Goal: Transaction & Acquisition: Purchase product/service

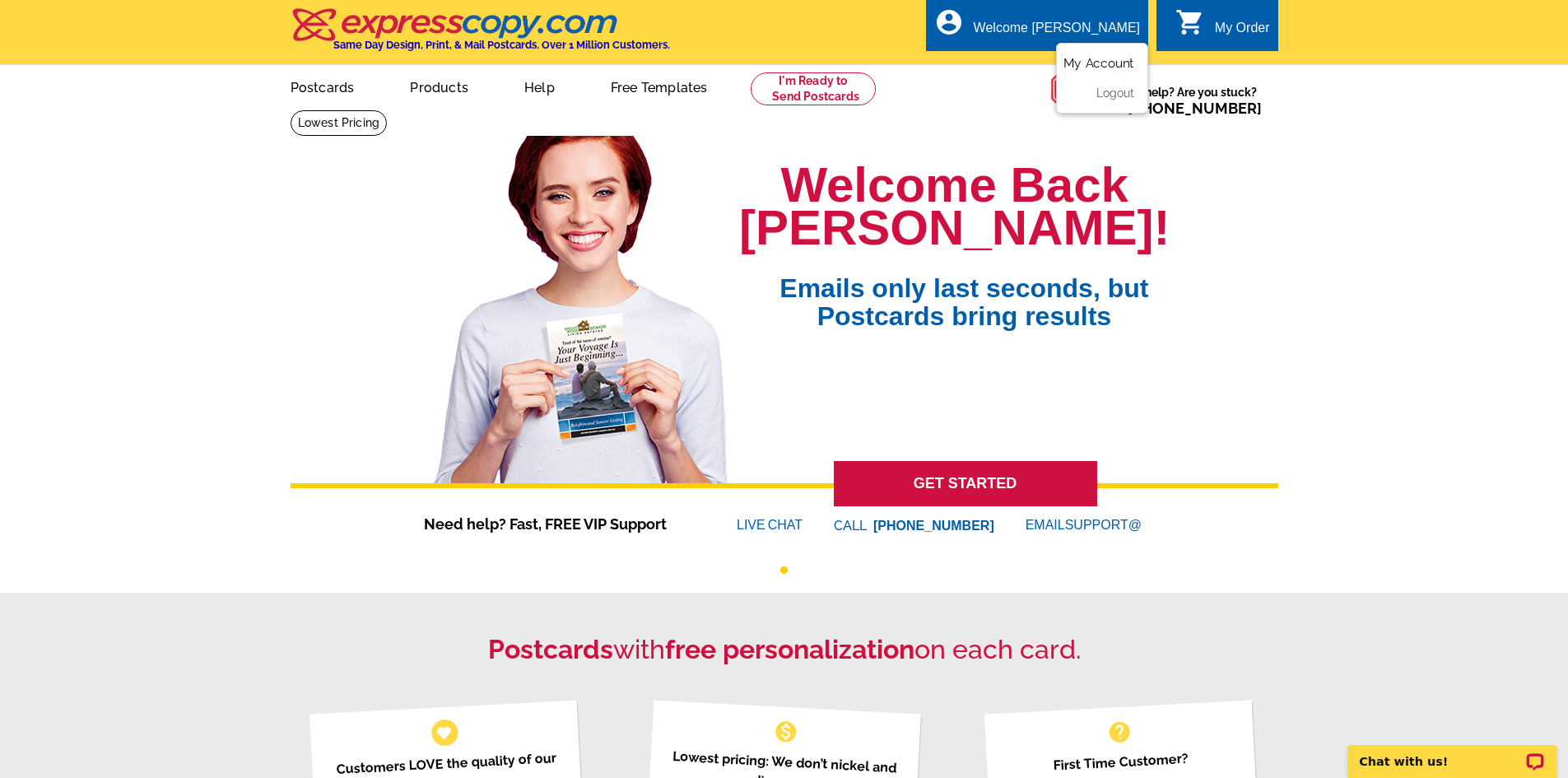
click at [1099, 62] on link "My Account" at bounding box center [1098, 63] width 71 height 15
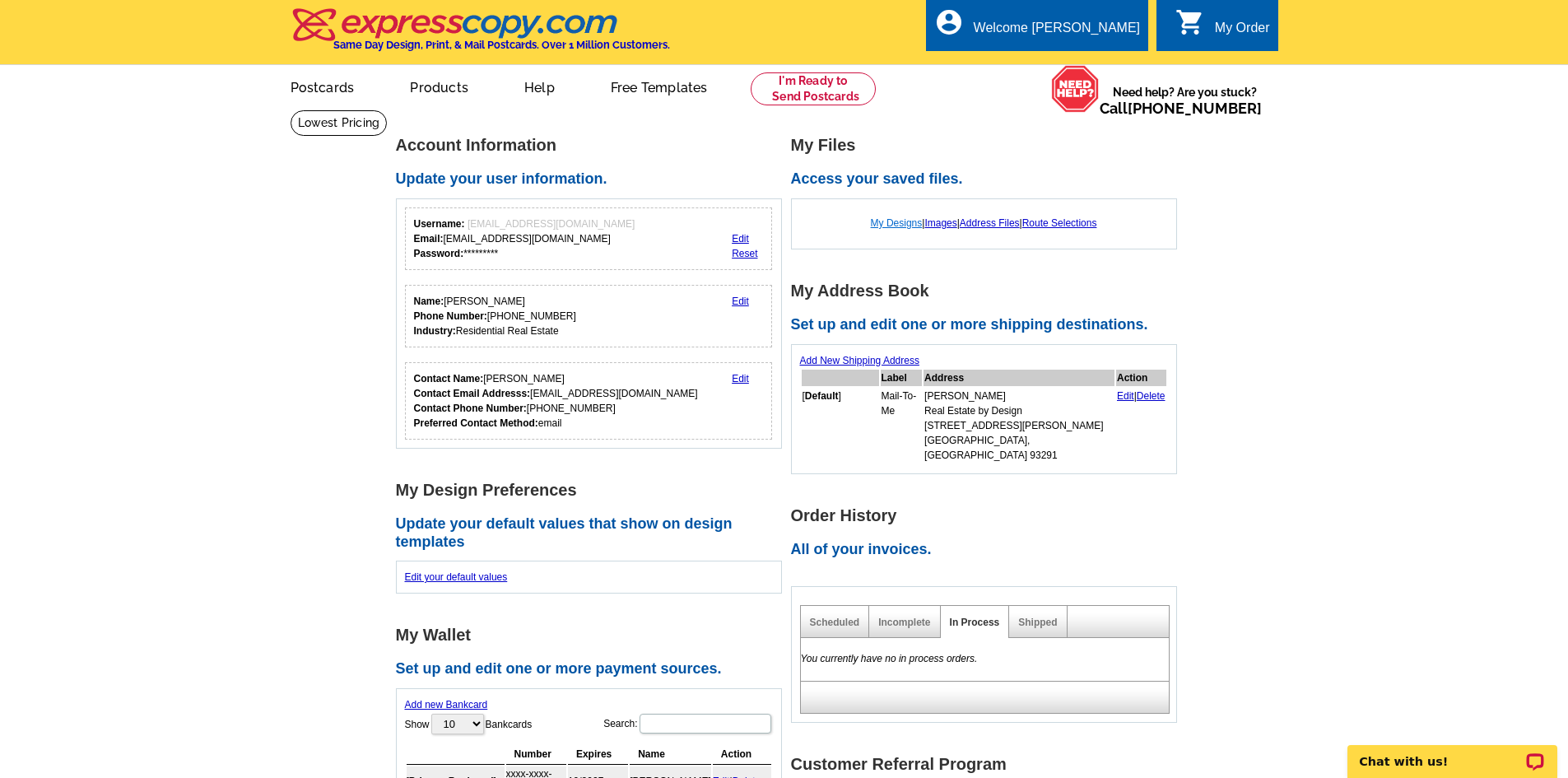
click at [886, 221] on link "My Designs" at bounding box center [896, 223] width 52 height 12
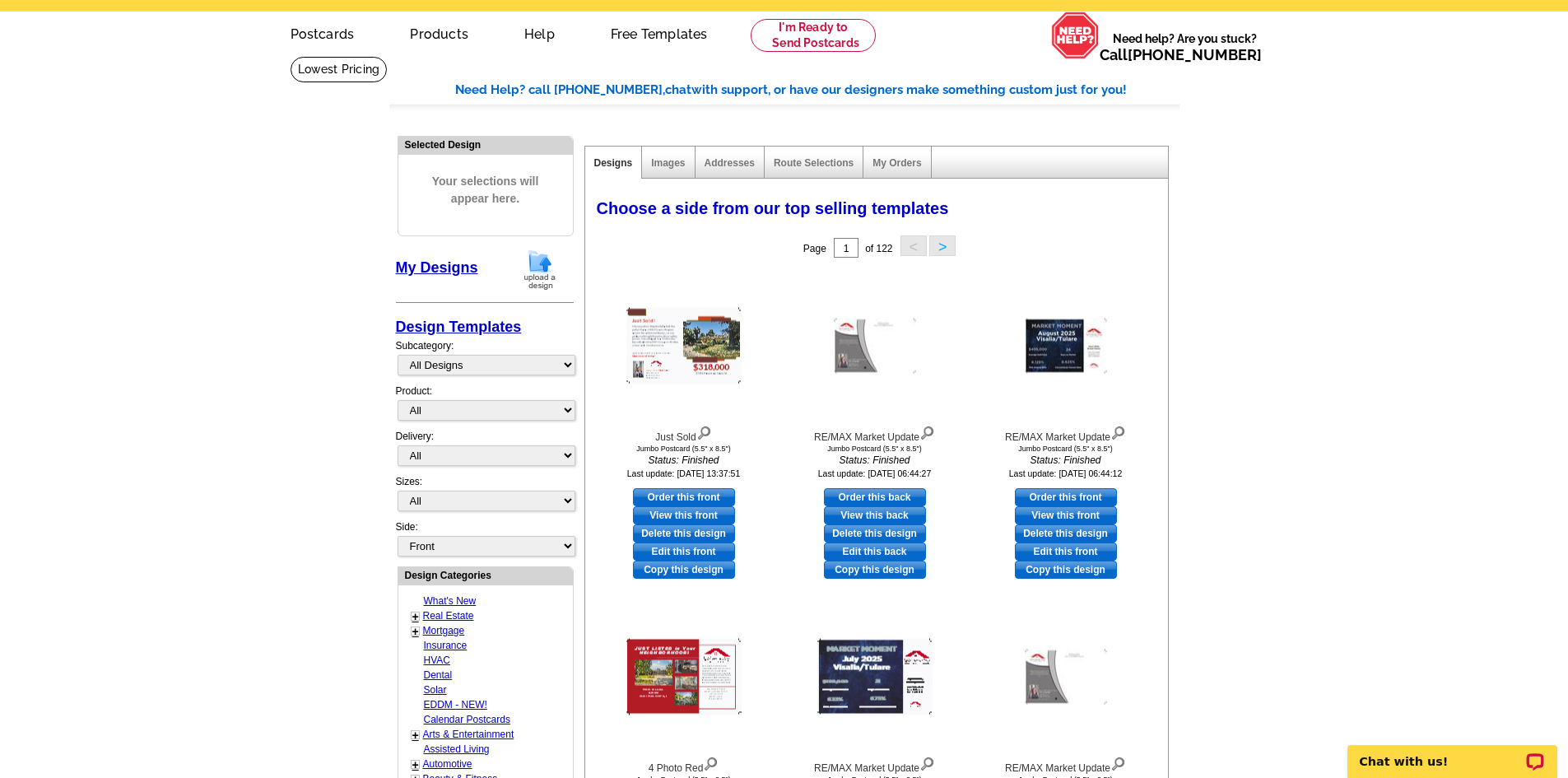
scroll to position [83, 0]
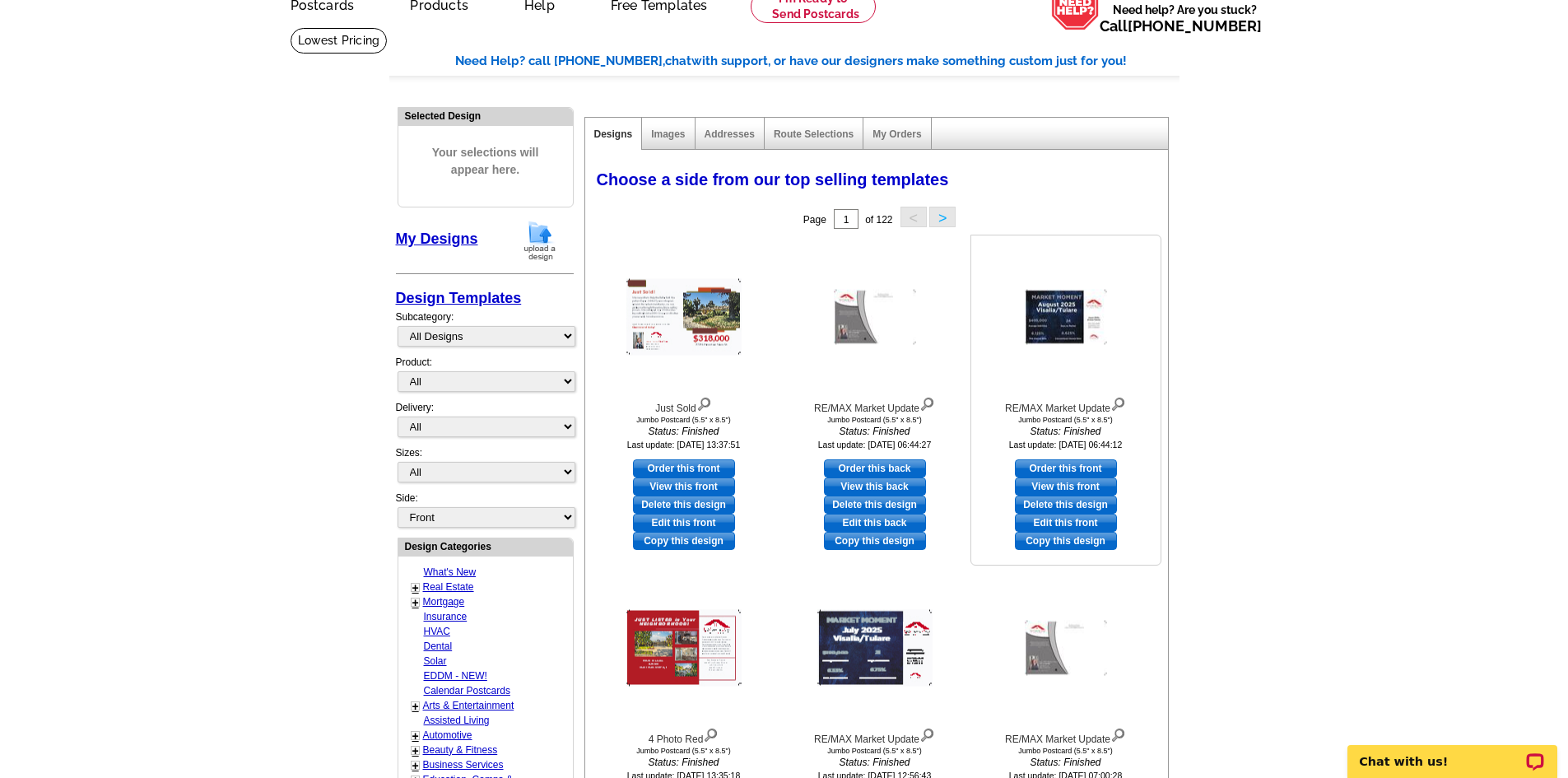
click at [1070, 470] on link "Order this front" at bounding box center [1065, 469] width 102 height 18
select select "2"
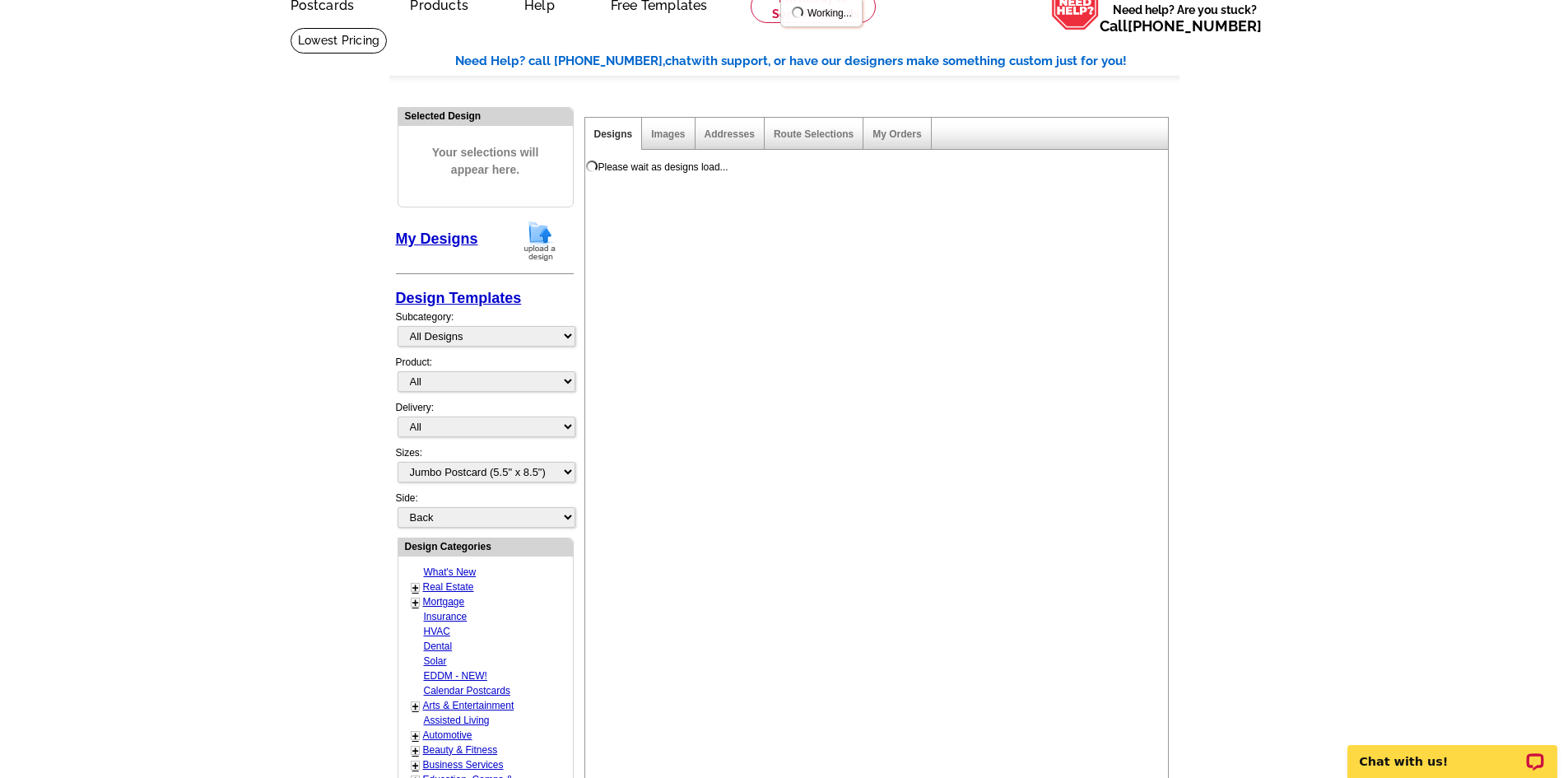
scroll to position [0, 0]
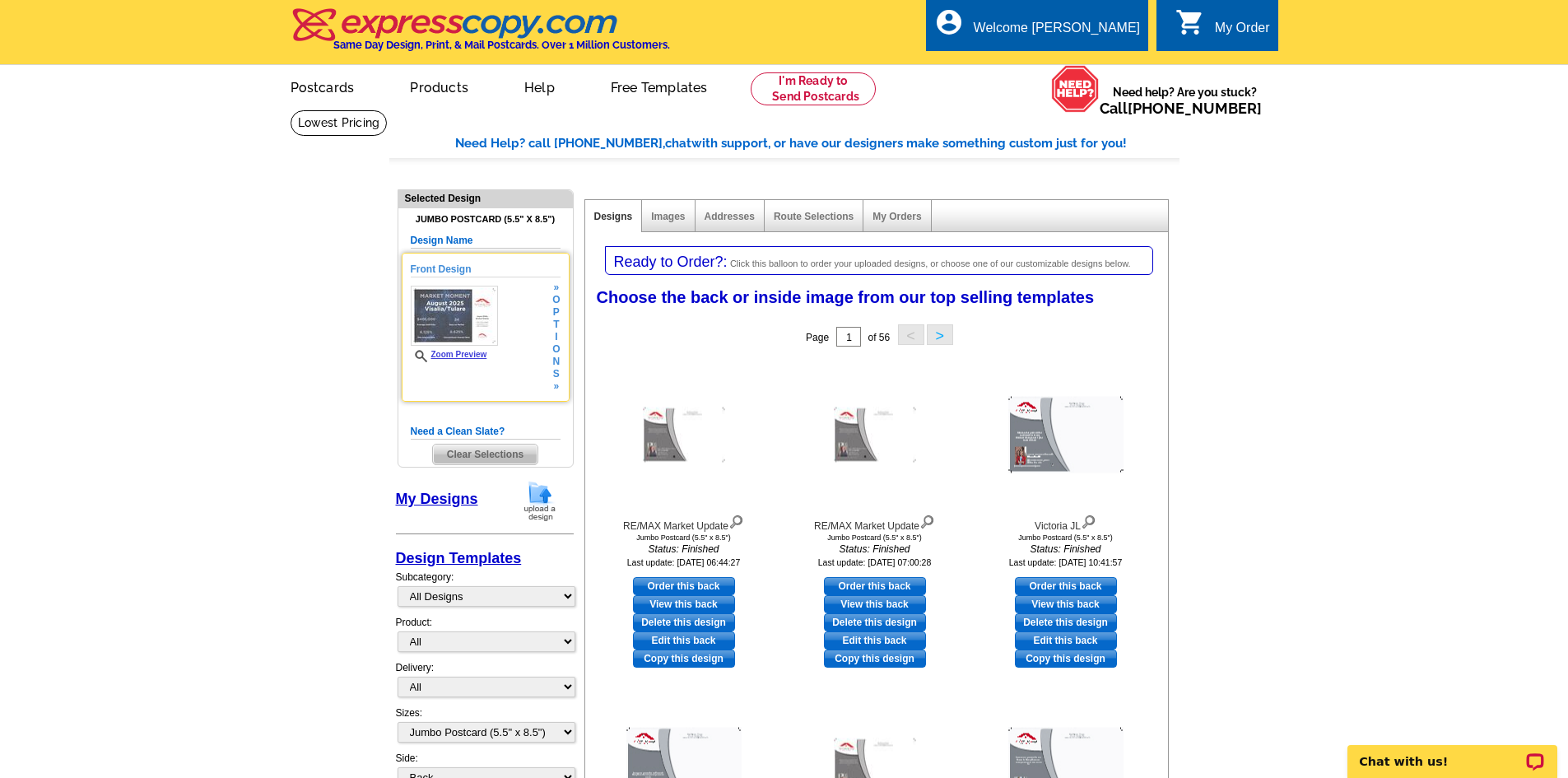
click at [555, 356] on span "n" at bounding box center [555, 361] width 8 height 13
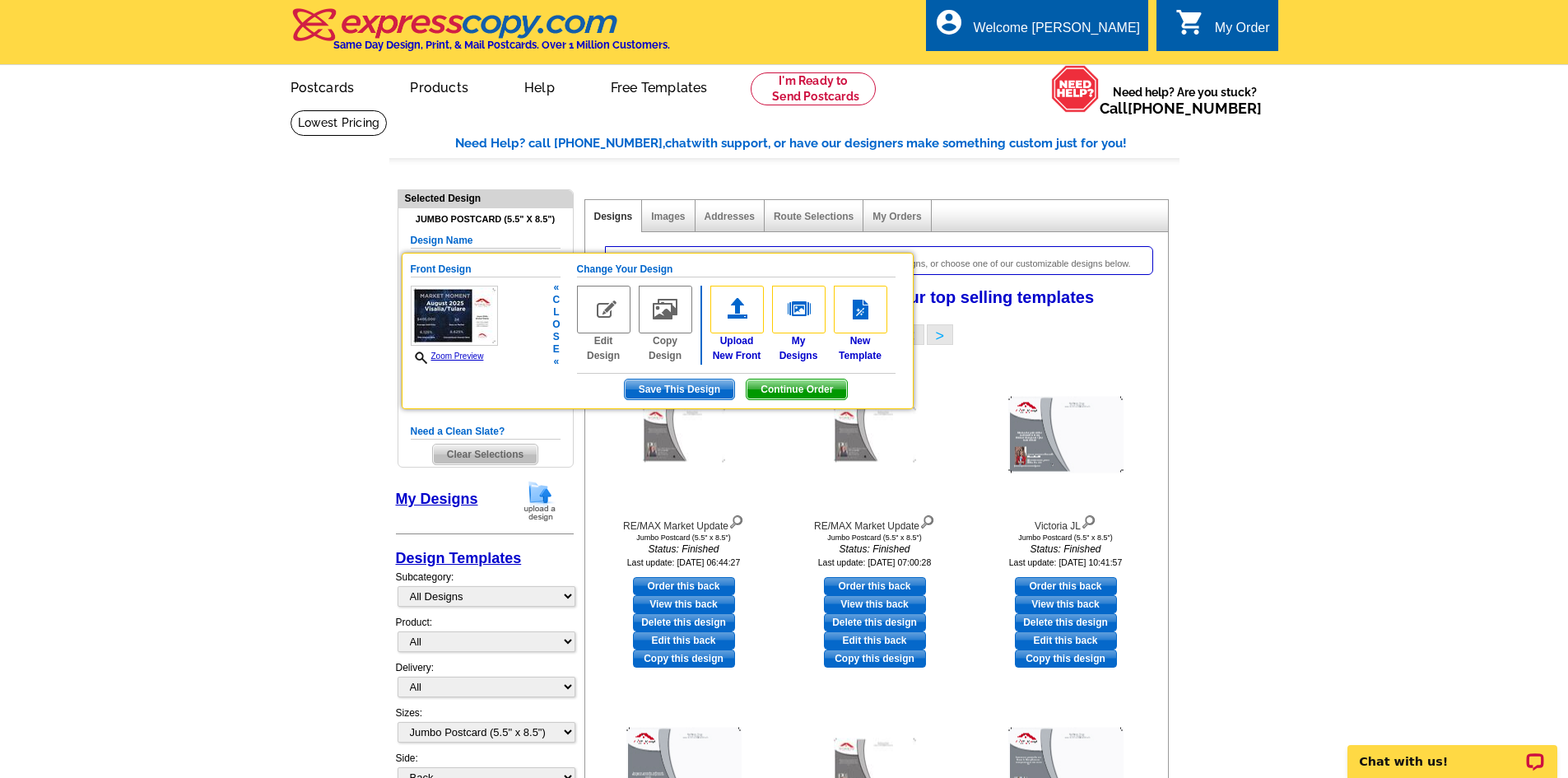
click at [606, 310] on img at bounding box center [604, 309] width 53 height 48
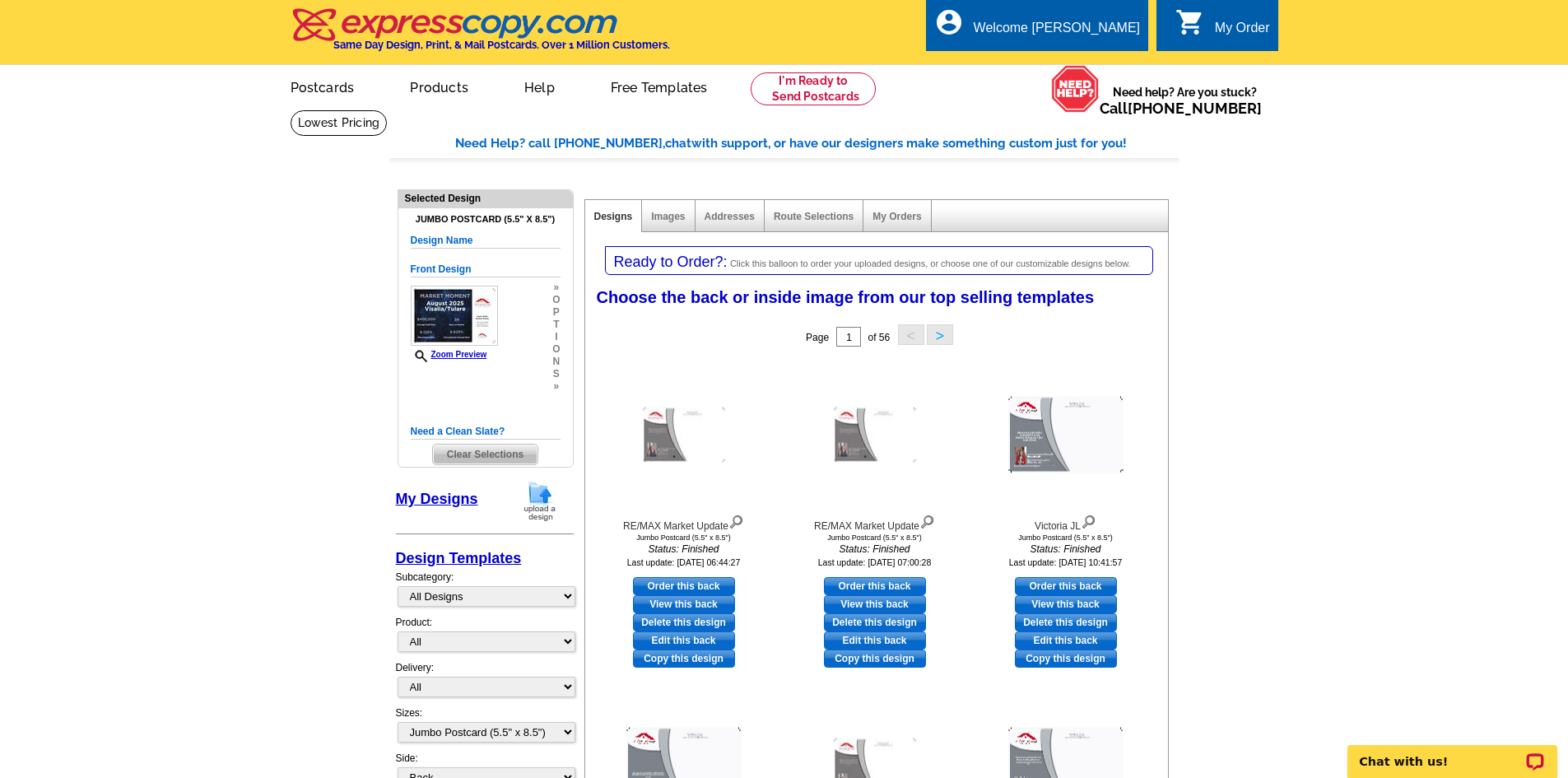
click at [682, 588] on link "Order this back" at bounding box center [684, 586] width 102 height 18
select select "front"
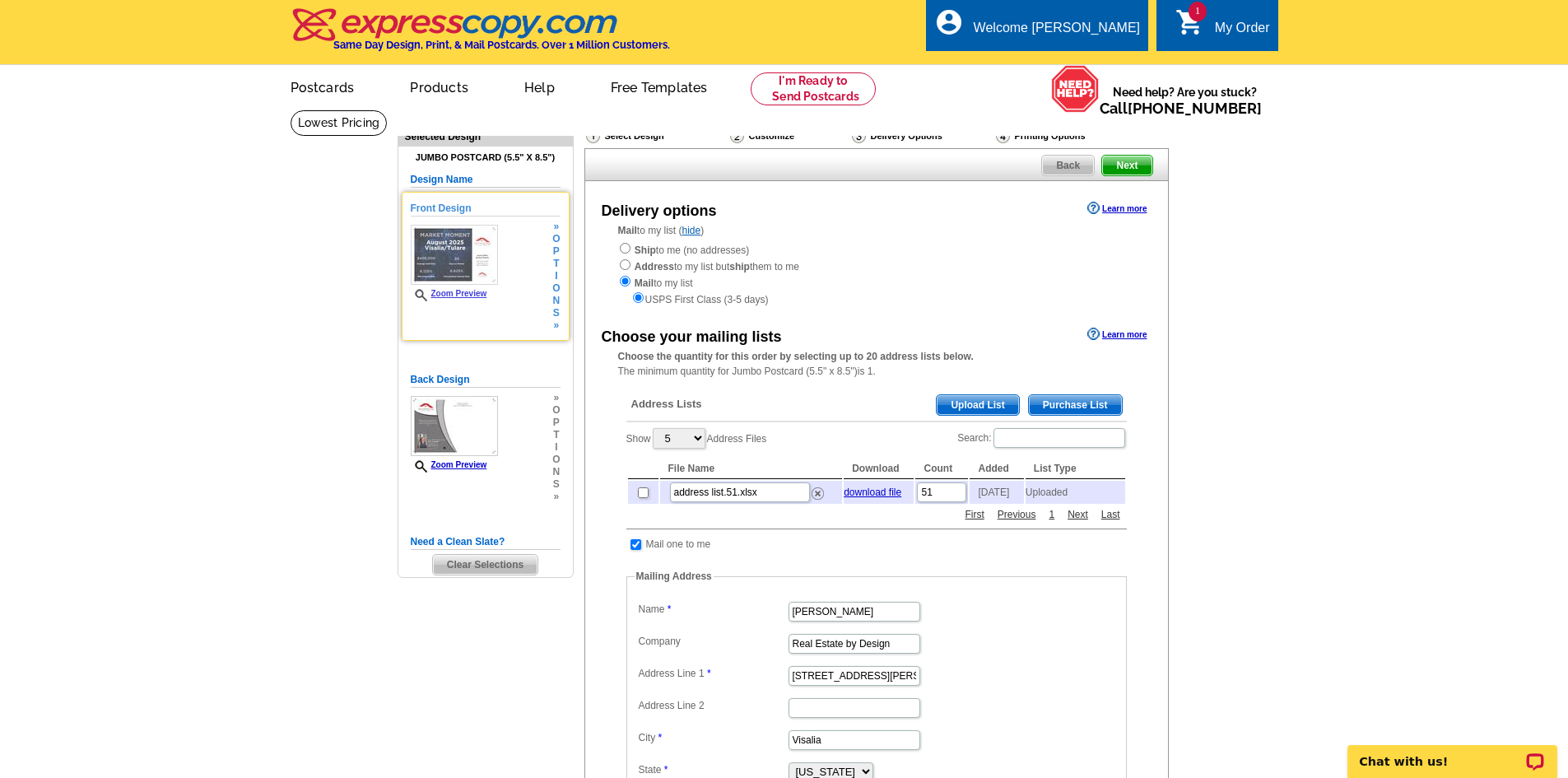
click at [555, 279] on span "i" at bounding box center [555, 276] width 8 height 13
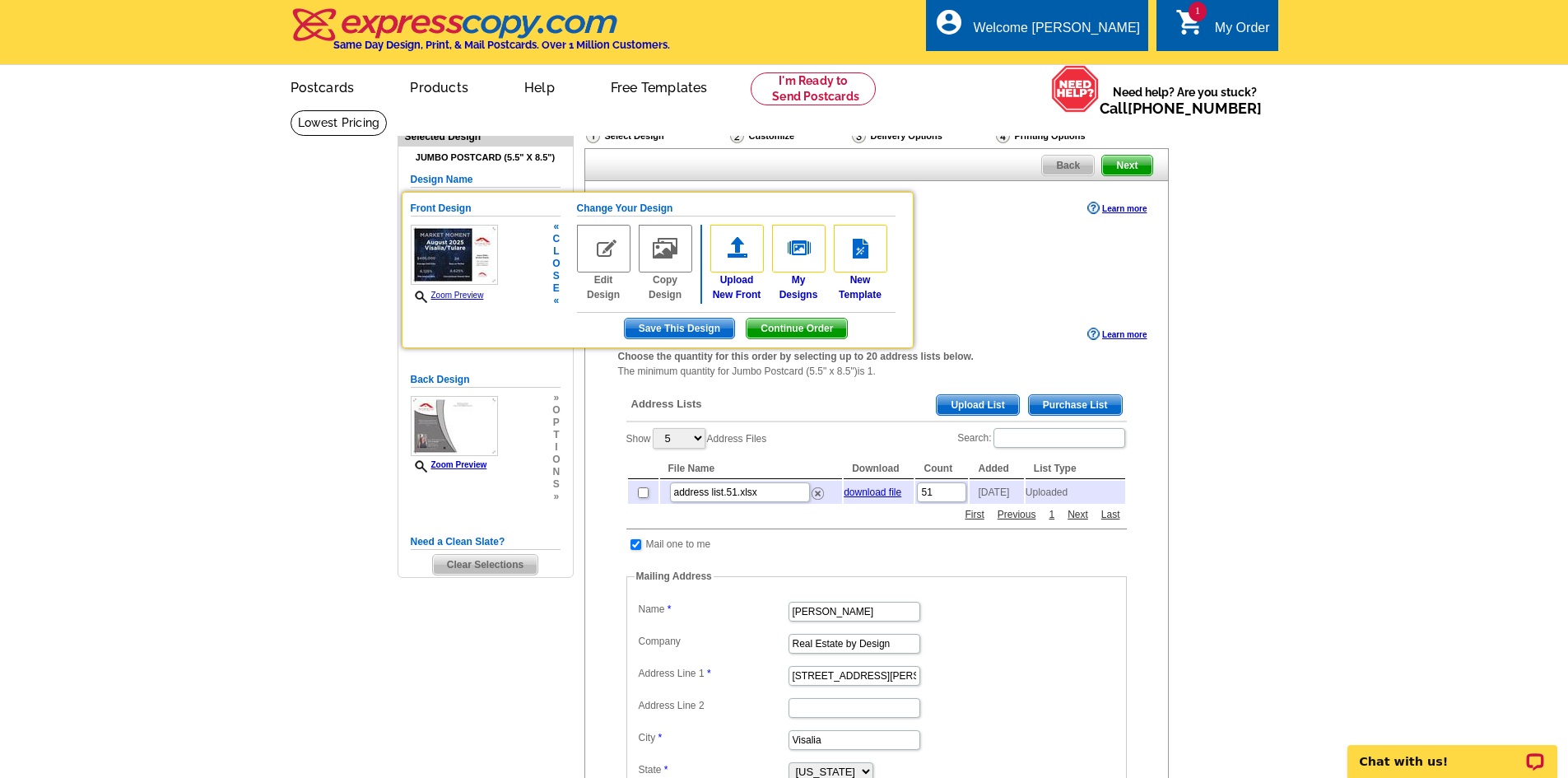
click at [594, 247] on img at bounding box center [604, 248] width 53 height 48
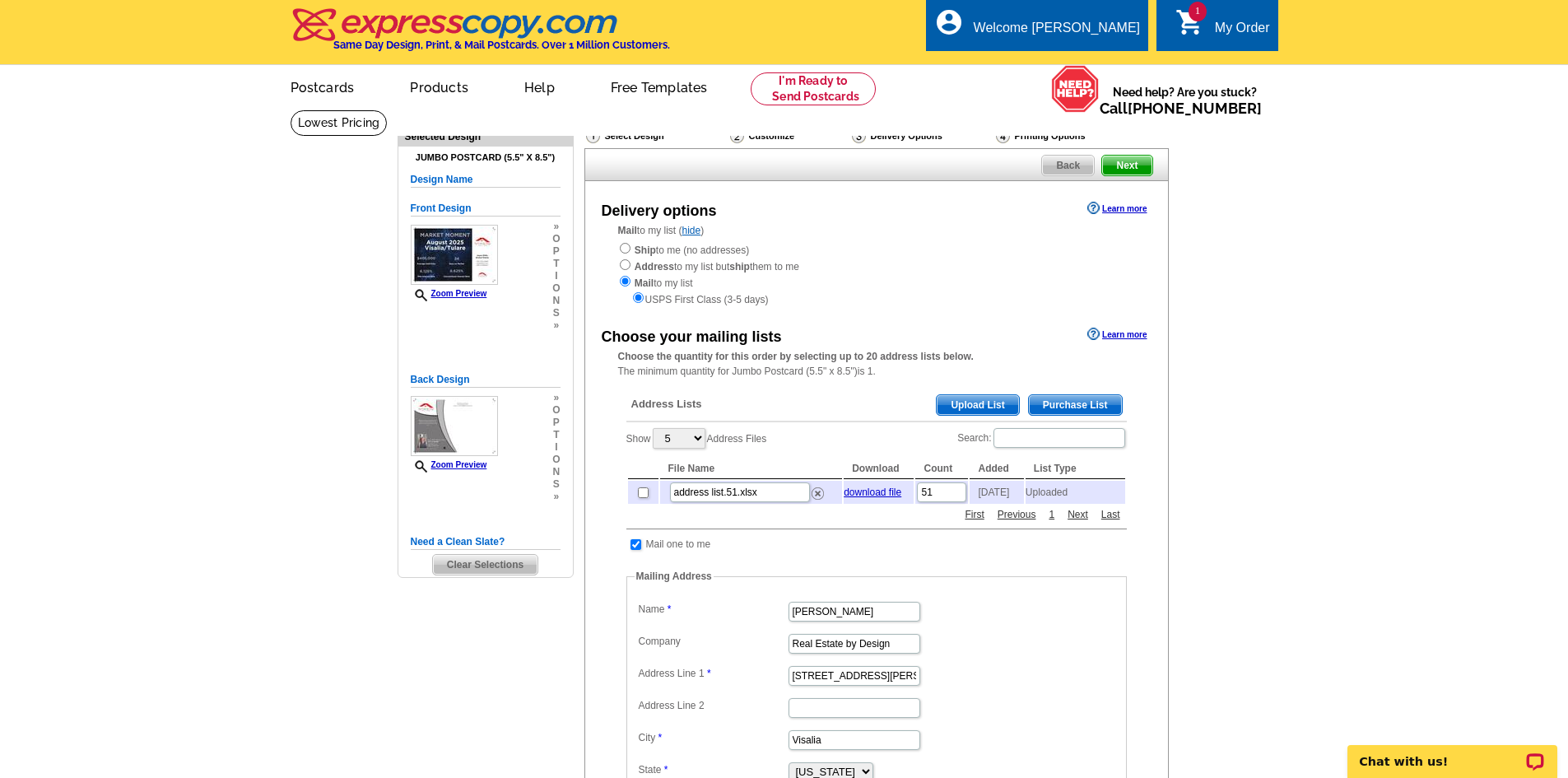
click at [453, 265] on img at bounding box center [454, 254] width 88 height 60
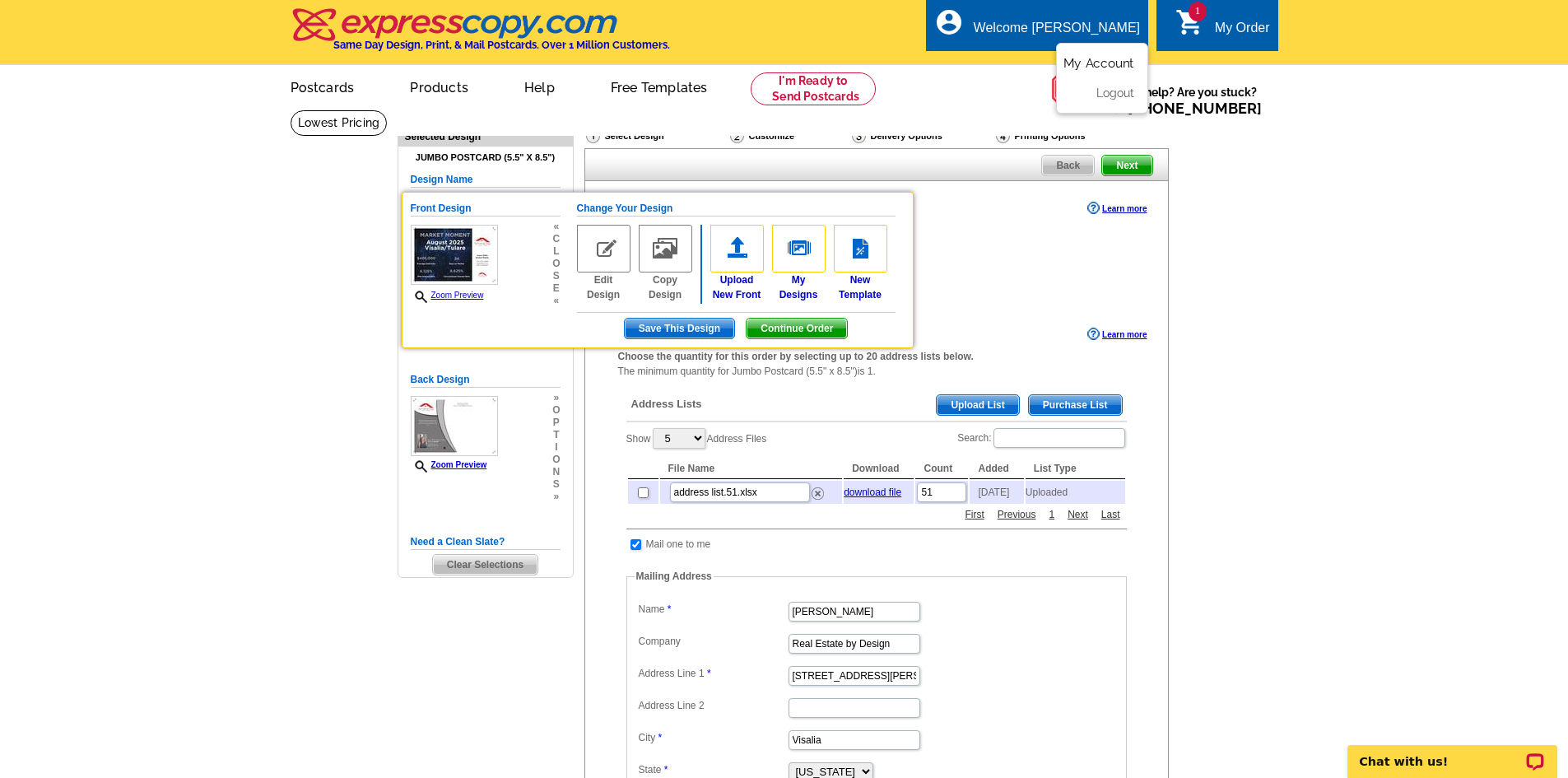
click at [1096, 61] on link "My Account" at bounding box center [1098, 63] width 71 height 15
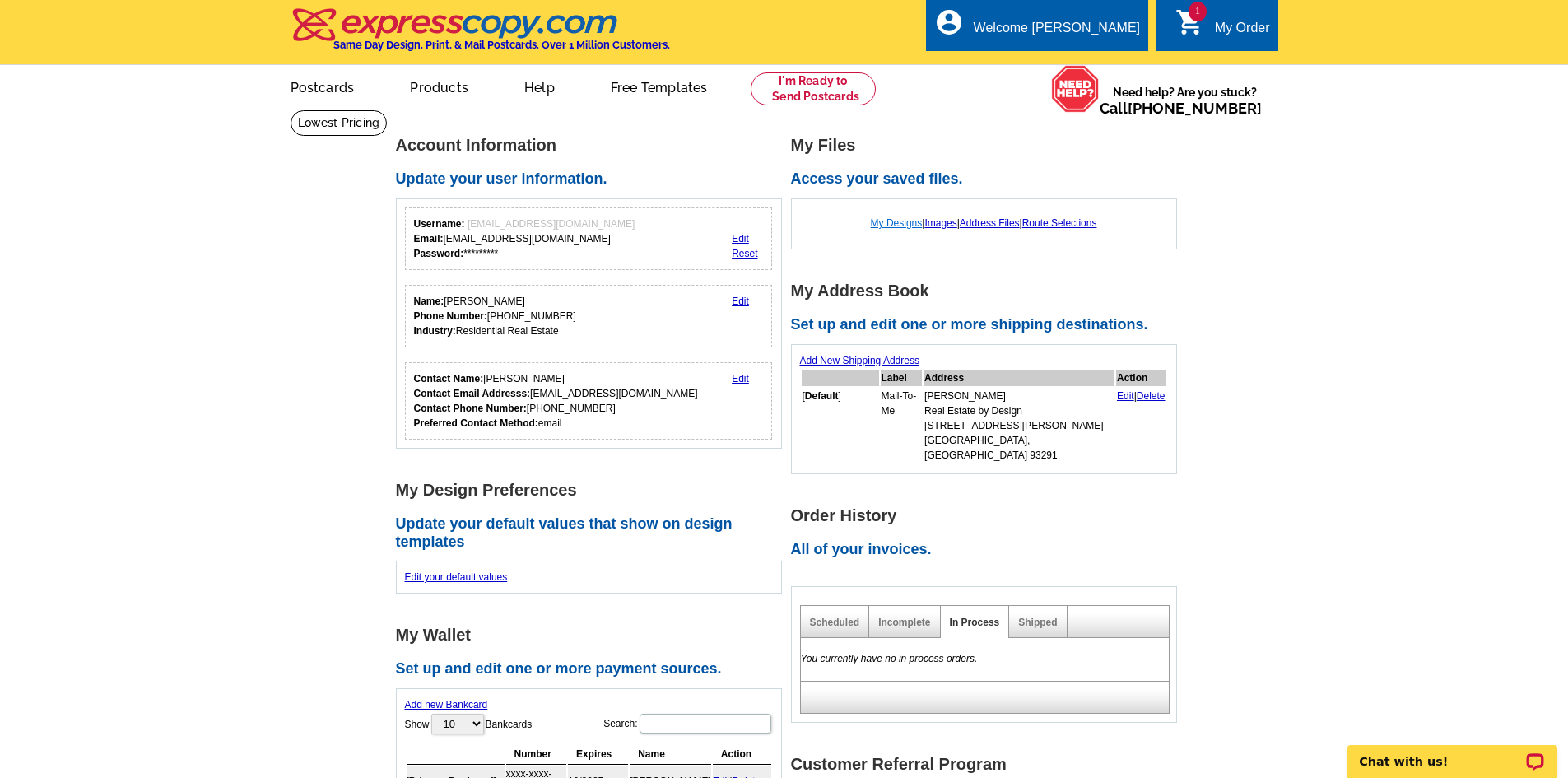
click at [885, 225] on link "My Designs" at bounding box center [896, 223] width 52 height 12
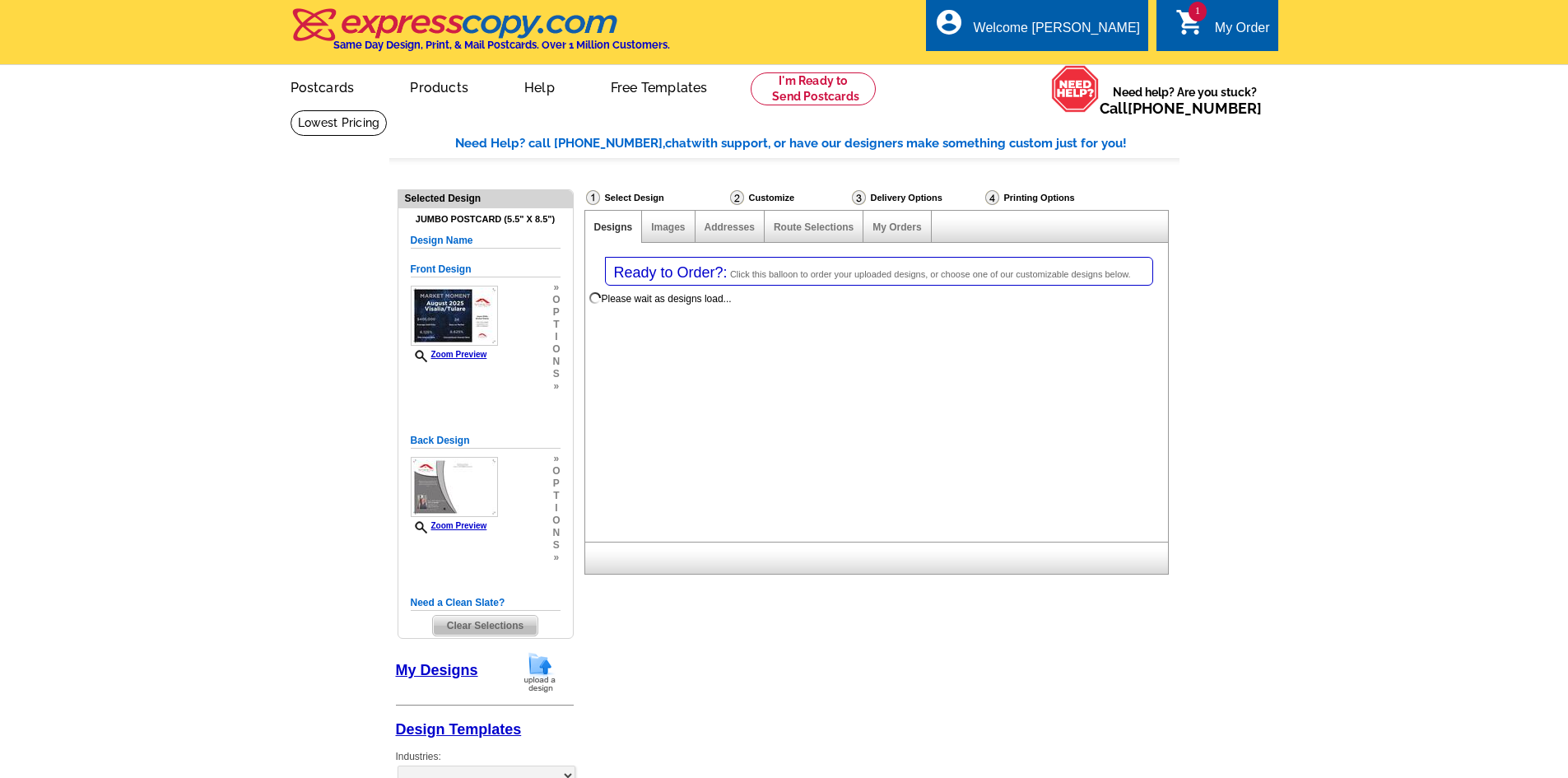
select select "1"
select select "2"
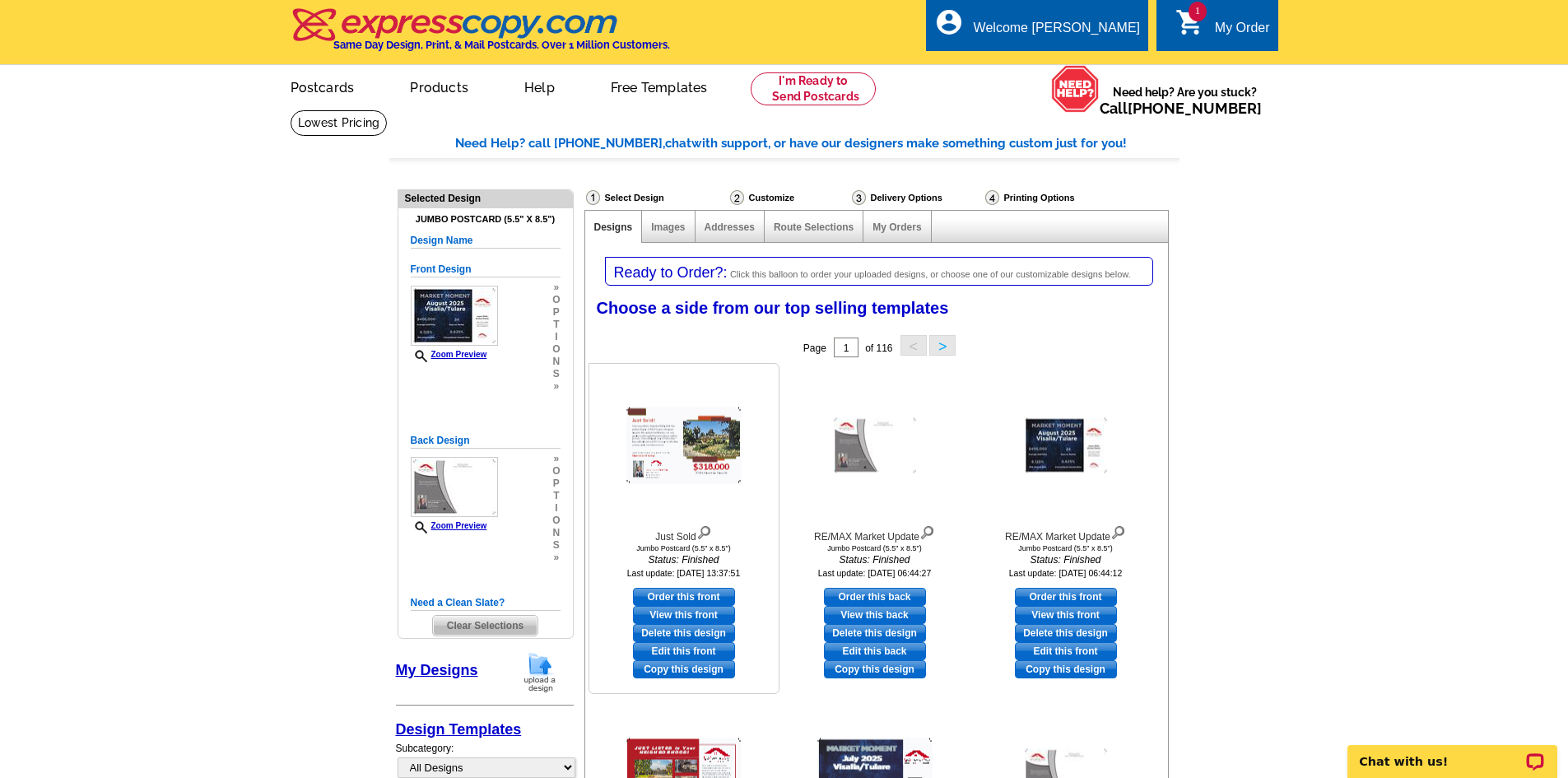
click at [696, 650] on link "Edit this front" at bounding box center [684, 651] width 102 height 18
select select "back"
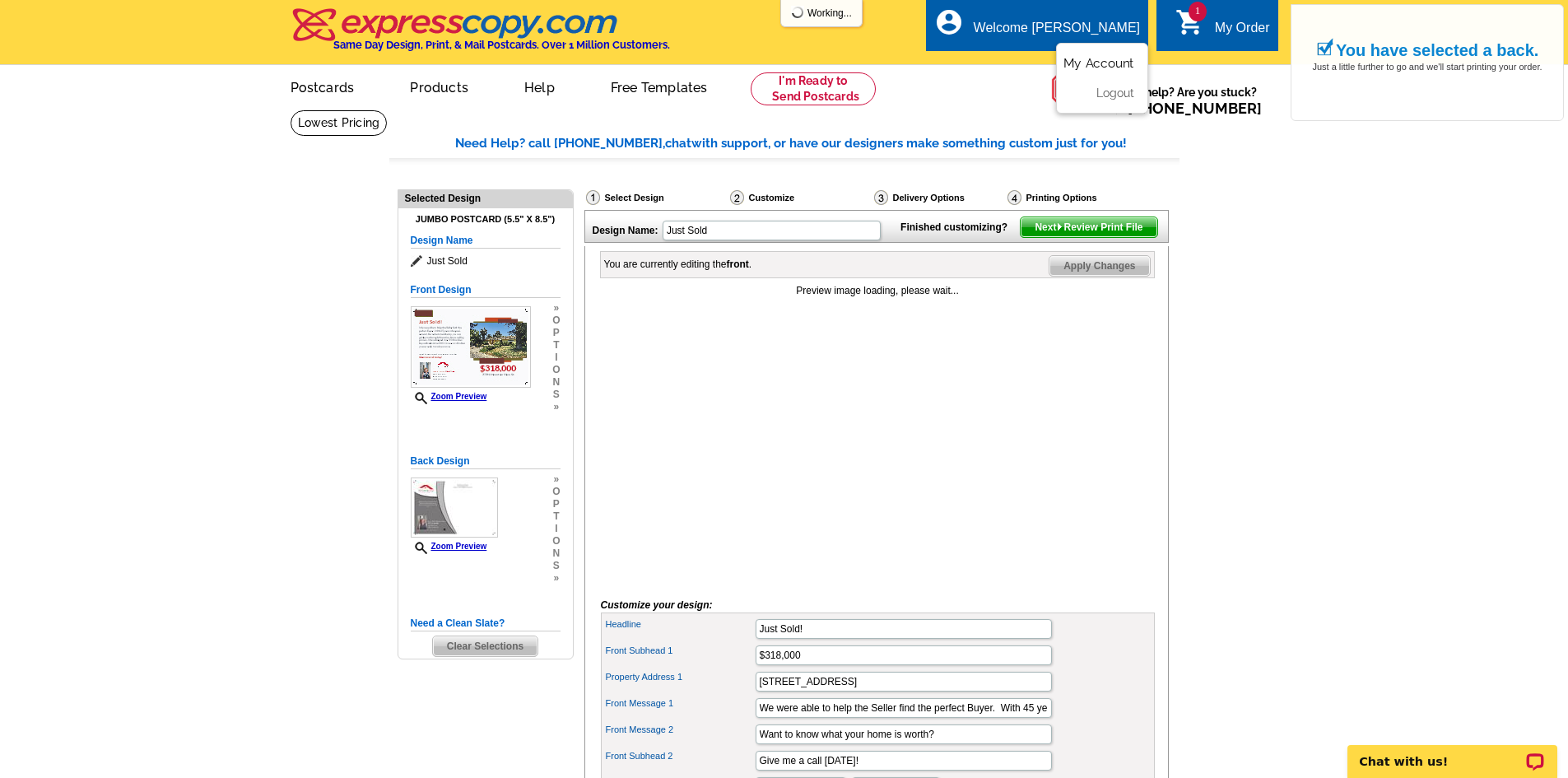
click at [1082, 63] on link "My Account" at bounding box center [1098, 63] width 71 height 15
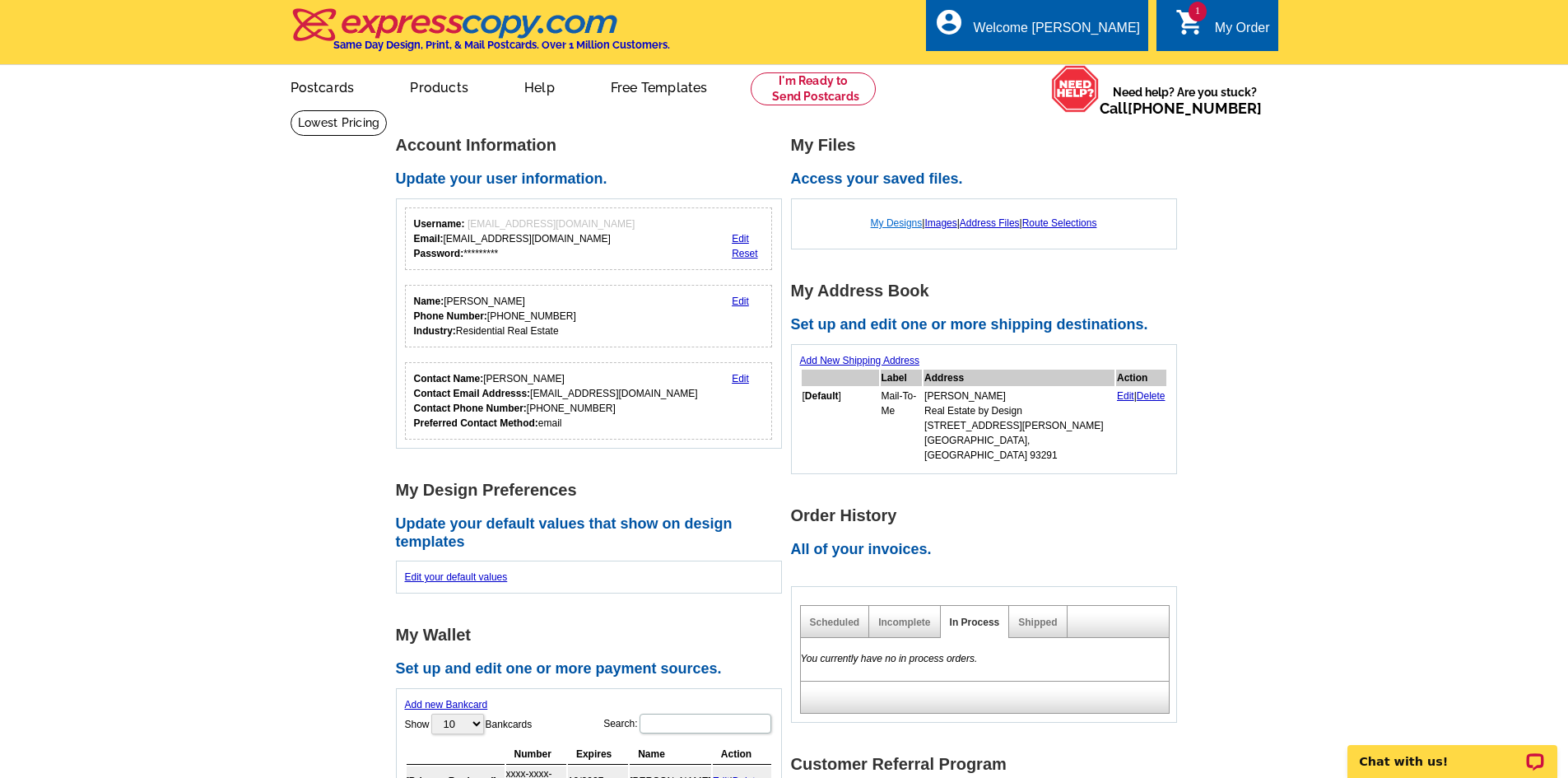
click at [883, 224] on link "My Designs" at bounding box center [896, 223] width 52 height 12
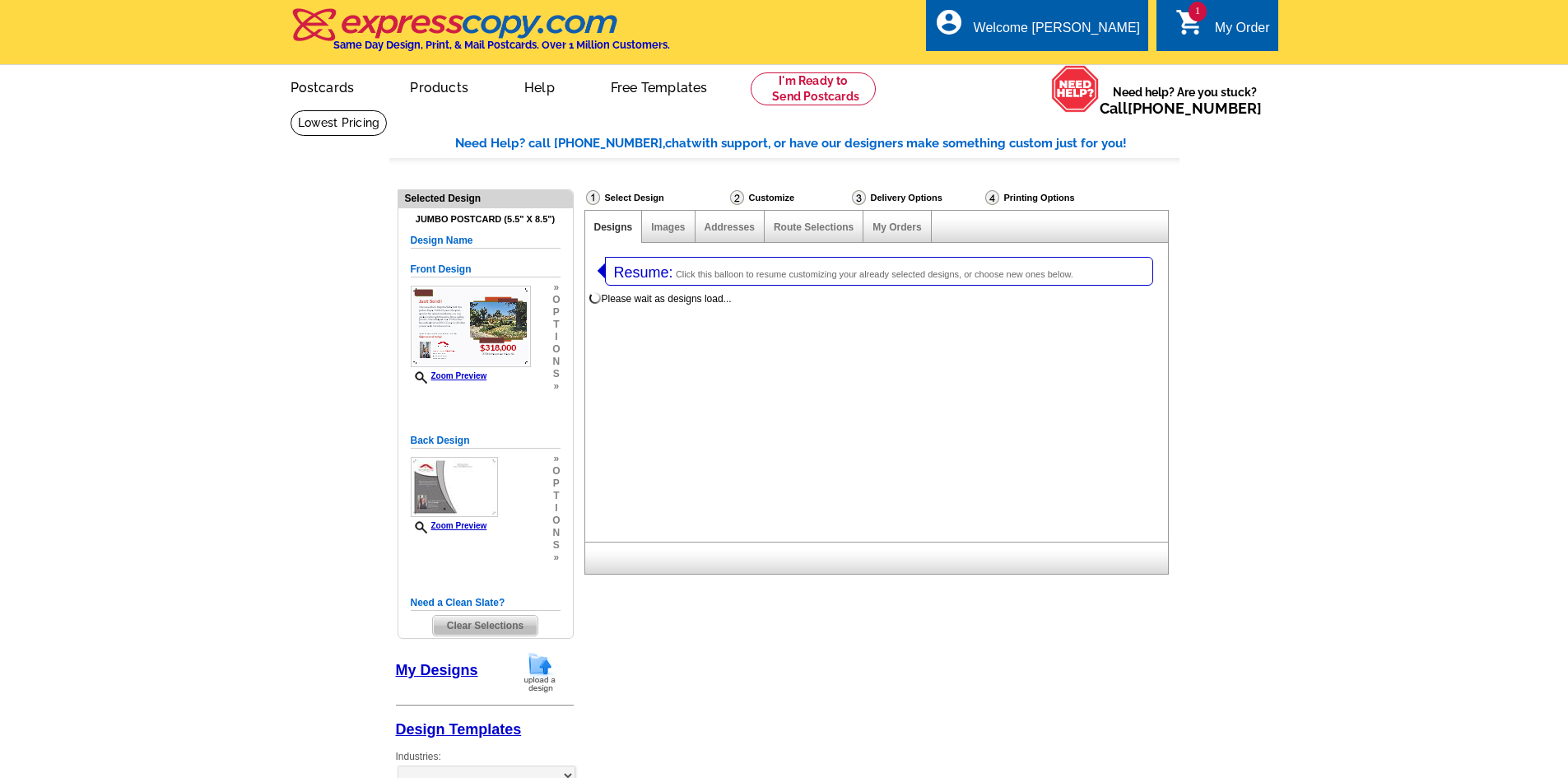
select select "1"
select select "2"
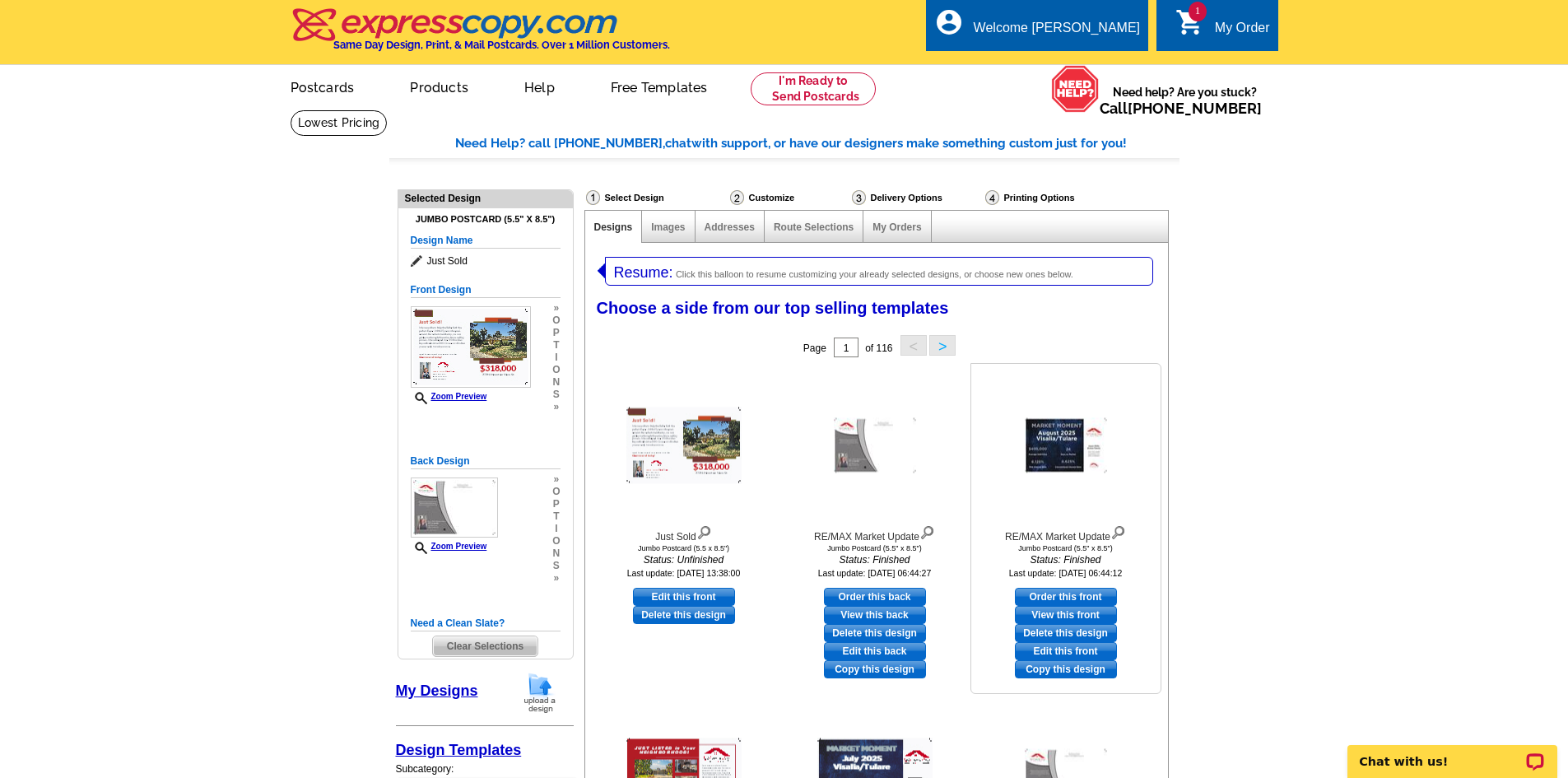
click at [1083, 652] on link "Edit this front" at bounding box center [1065, 651] width 102 height 18
select select "back"
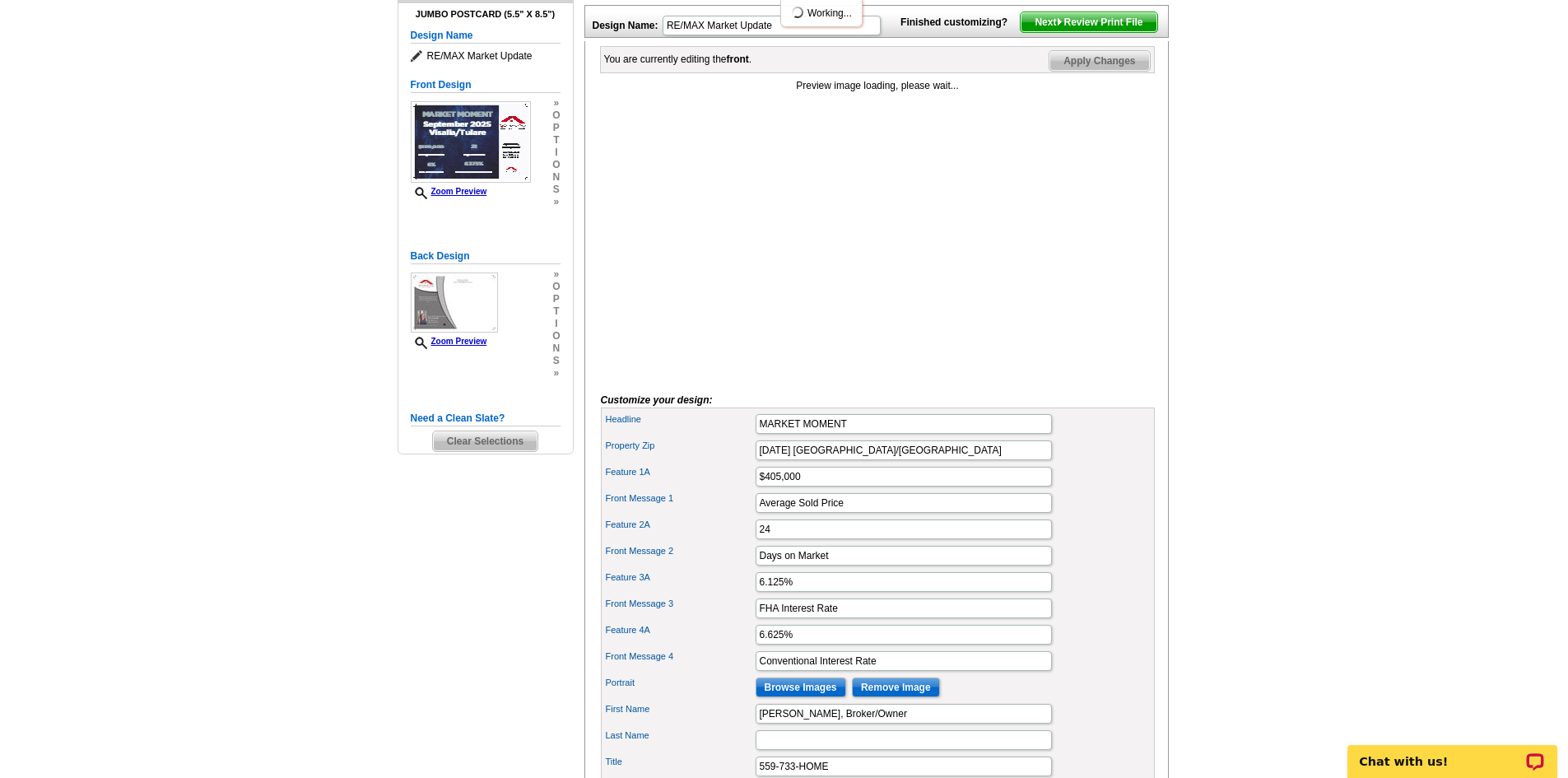
scroll to position [247, 0]
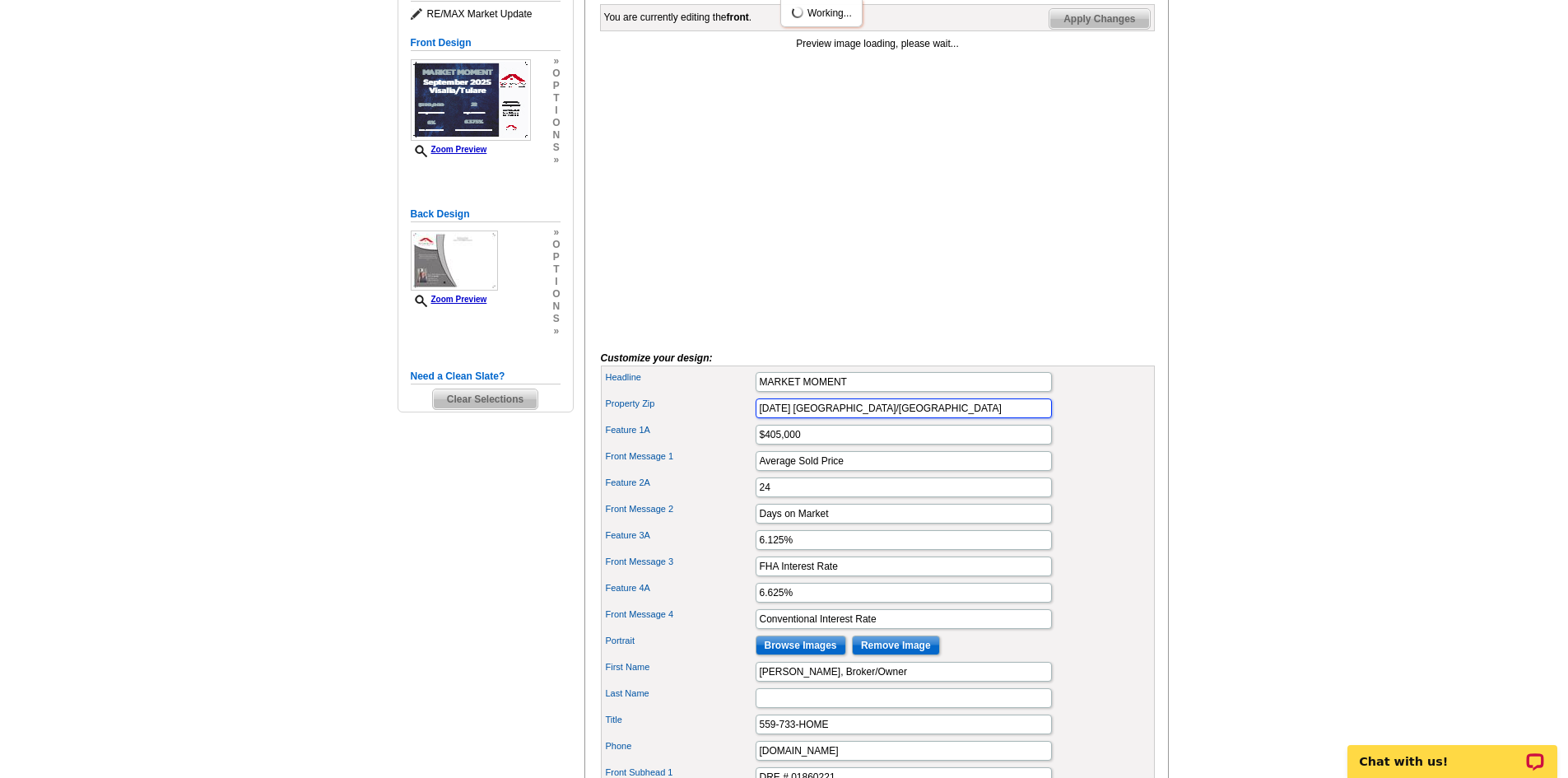
click at [776, 418] on input "August 2025 Visalia/Tulare" at bounding box center [903, 409] width 296 height 20
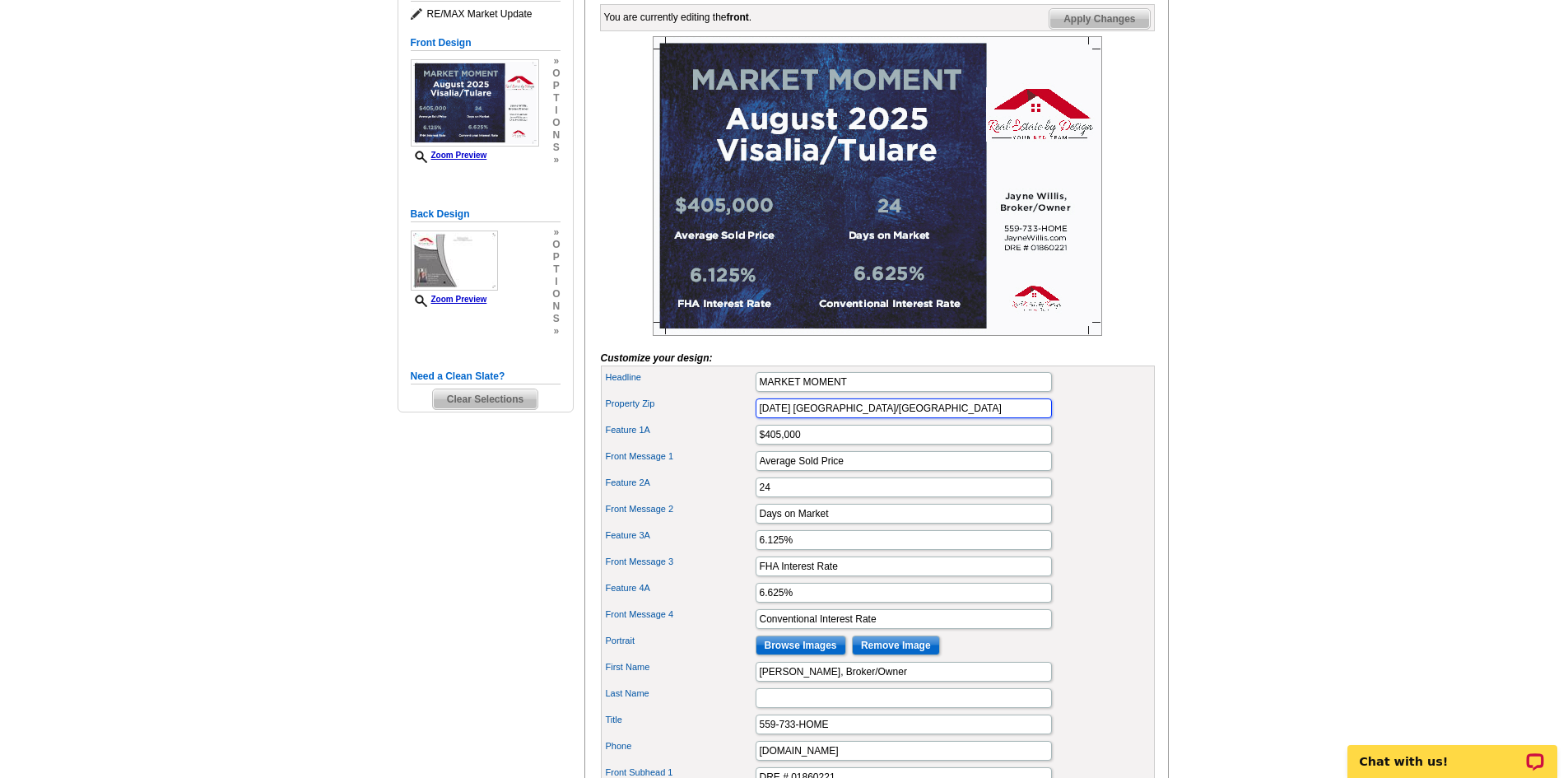
type input "September 2025 Visalia/Tulare"
type input "$390,000"
type input "22"
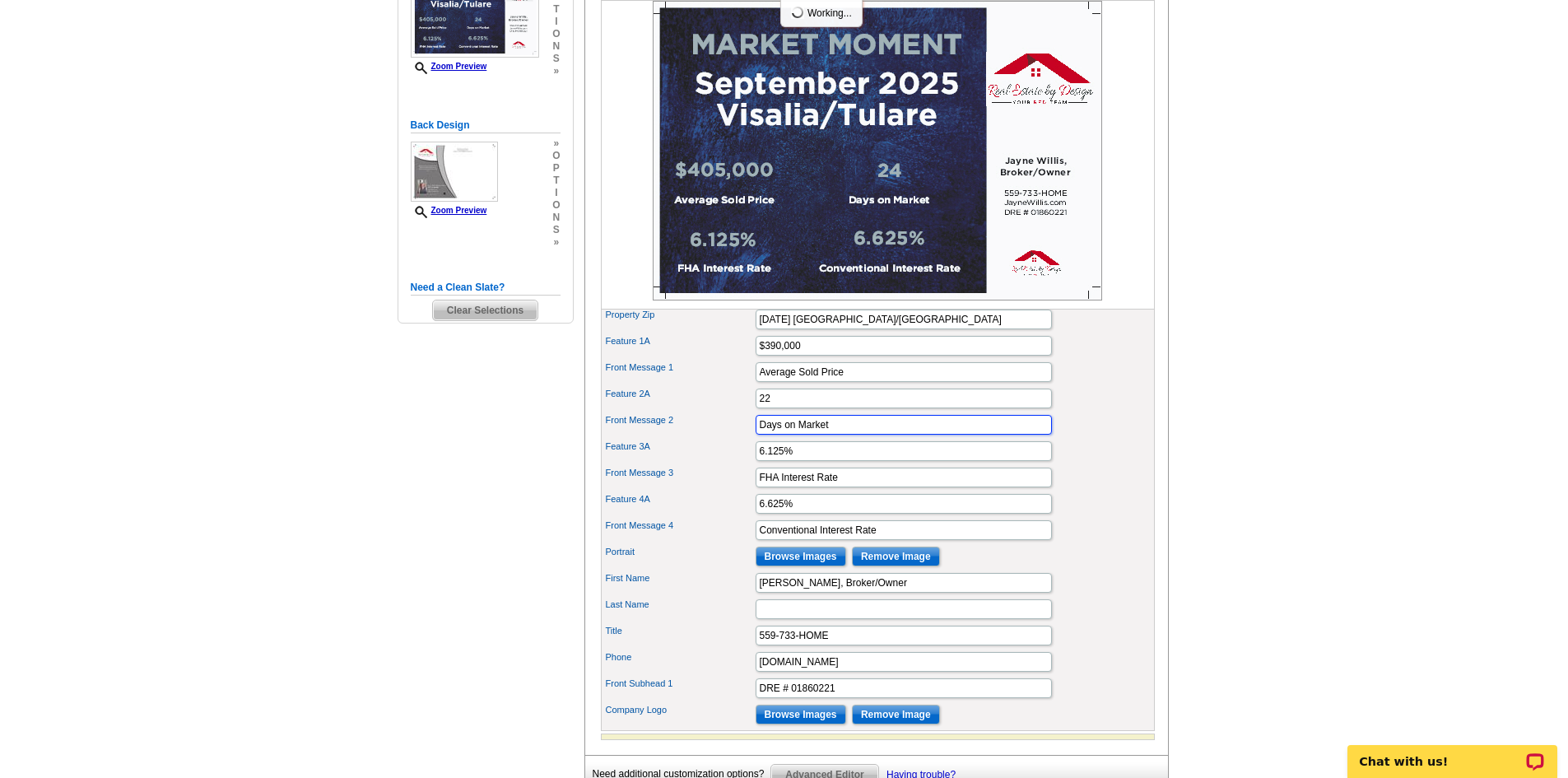
scroll to position [329, 0]
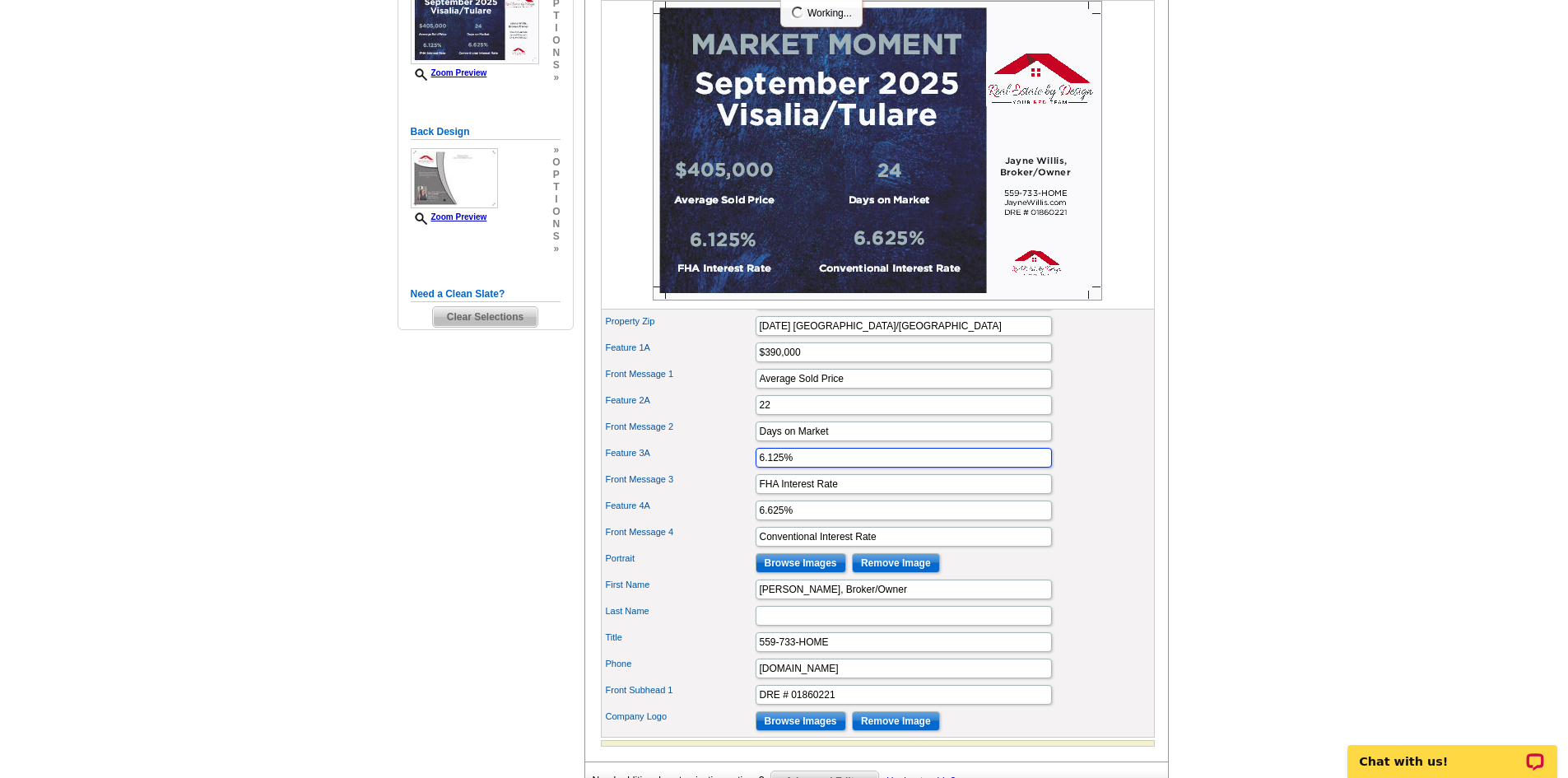
click at [781, 468] on input "6.125%" at bounding box center [903, 458] width 296 height 20
type input "6%"
click at [769, 520] on input "6.625%" at bounding box center [903, 510] width 296 height 20
type input "6.375%"
click at [1130, 444] on div "Front Message 2 Days on Market" at bounding box center [878, 431] width 547 height 27
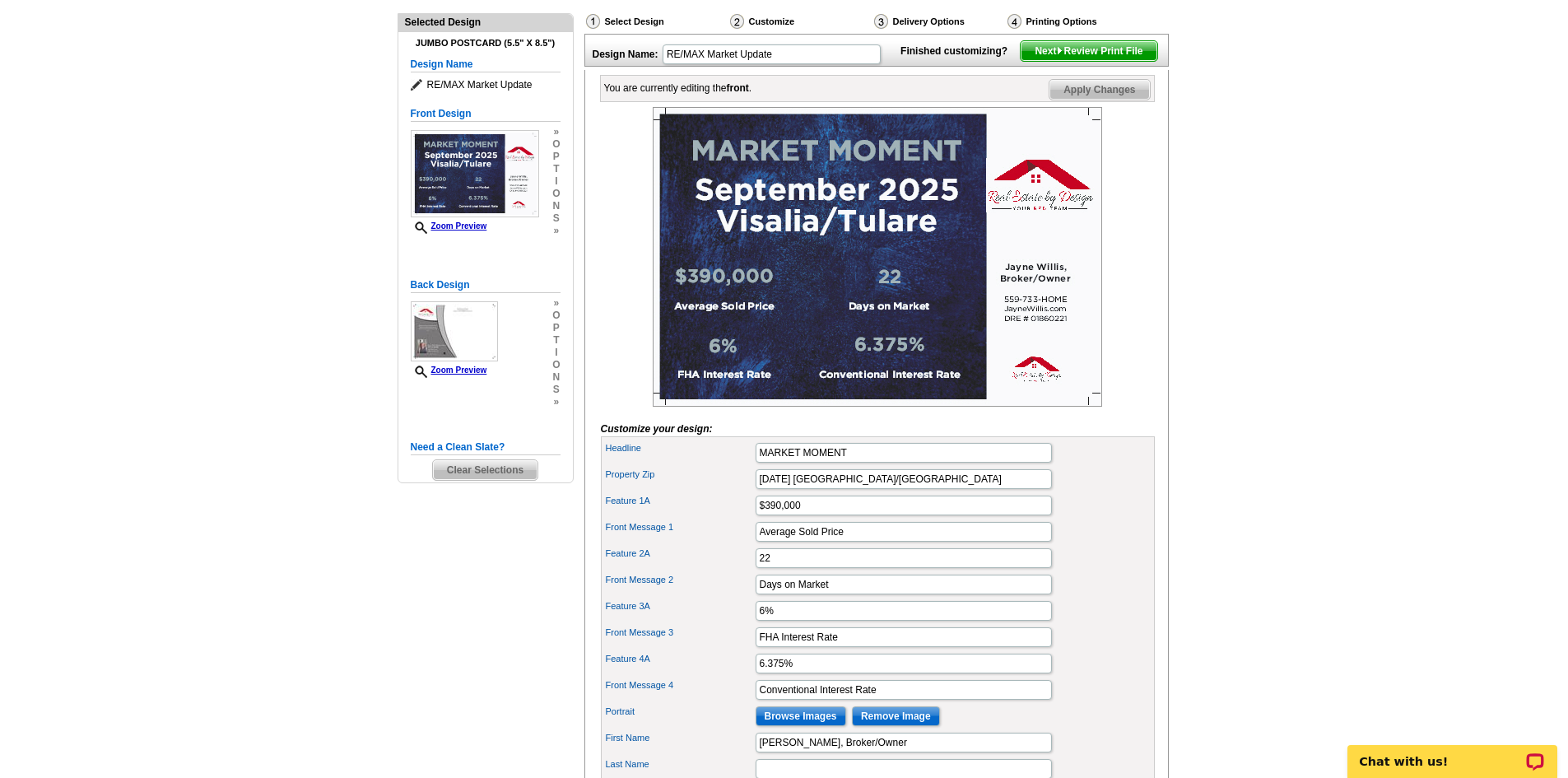
scroll to position [83, 0]
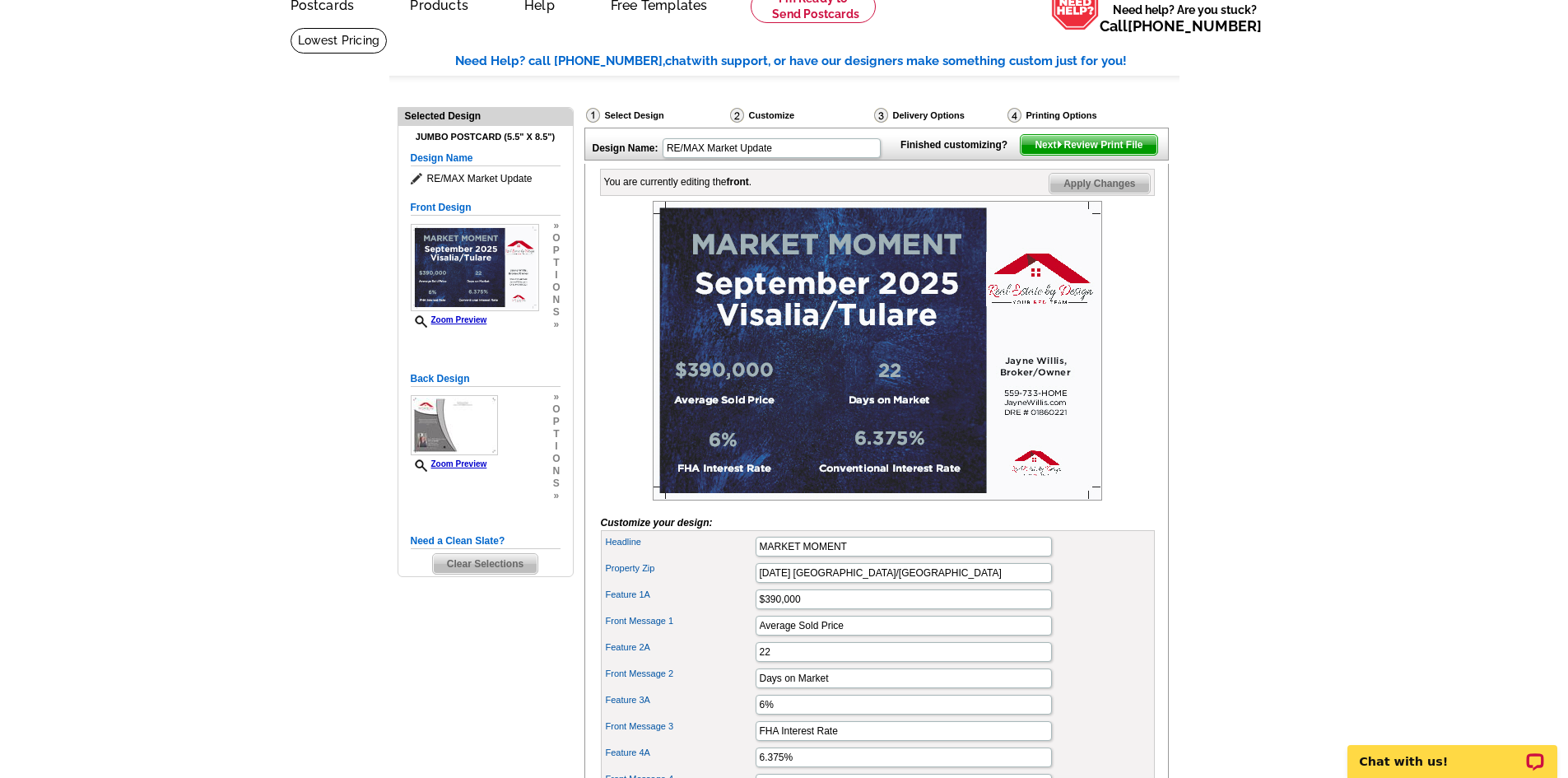
click at [1100, 155] on span "Next Review Print File" at bounding box center [1088, 145] width 136 height 20
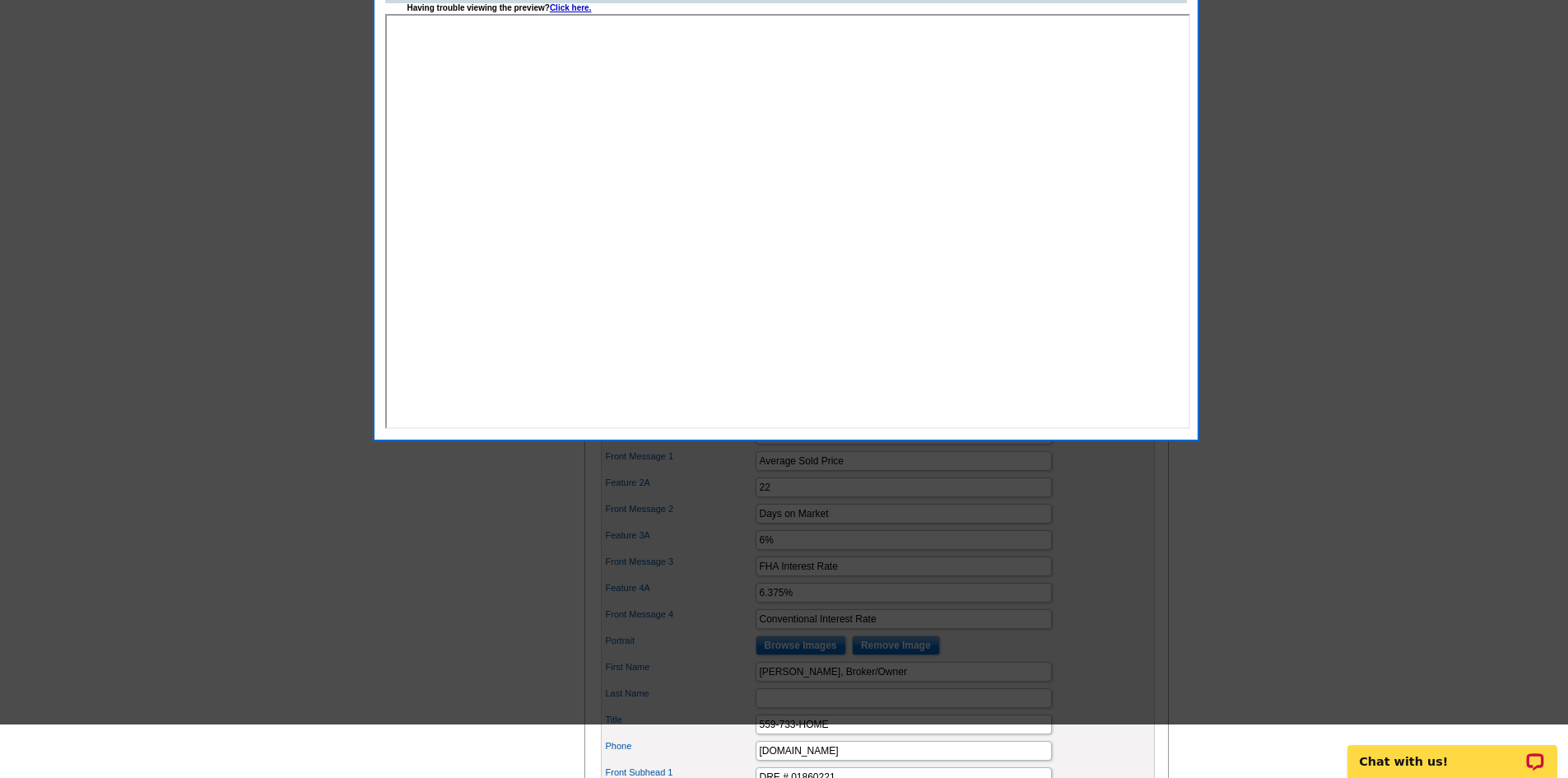
scroll to position [0, 0]
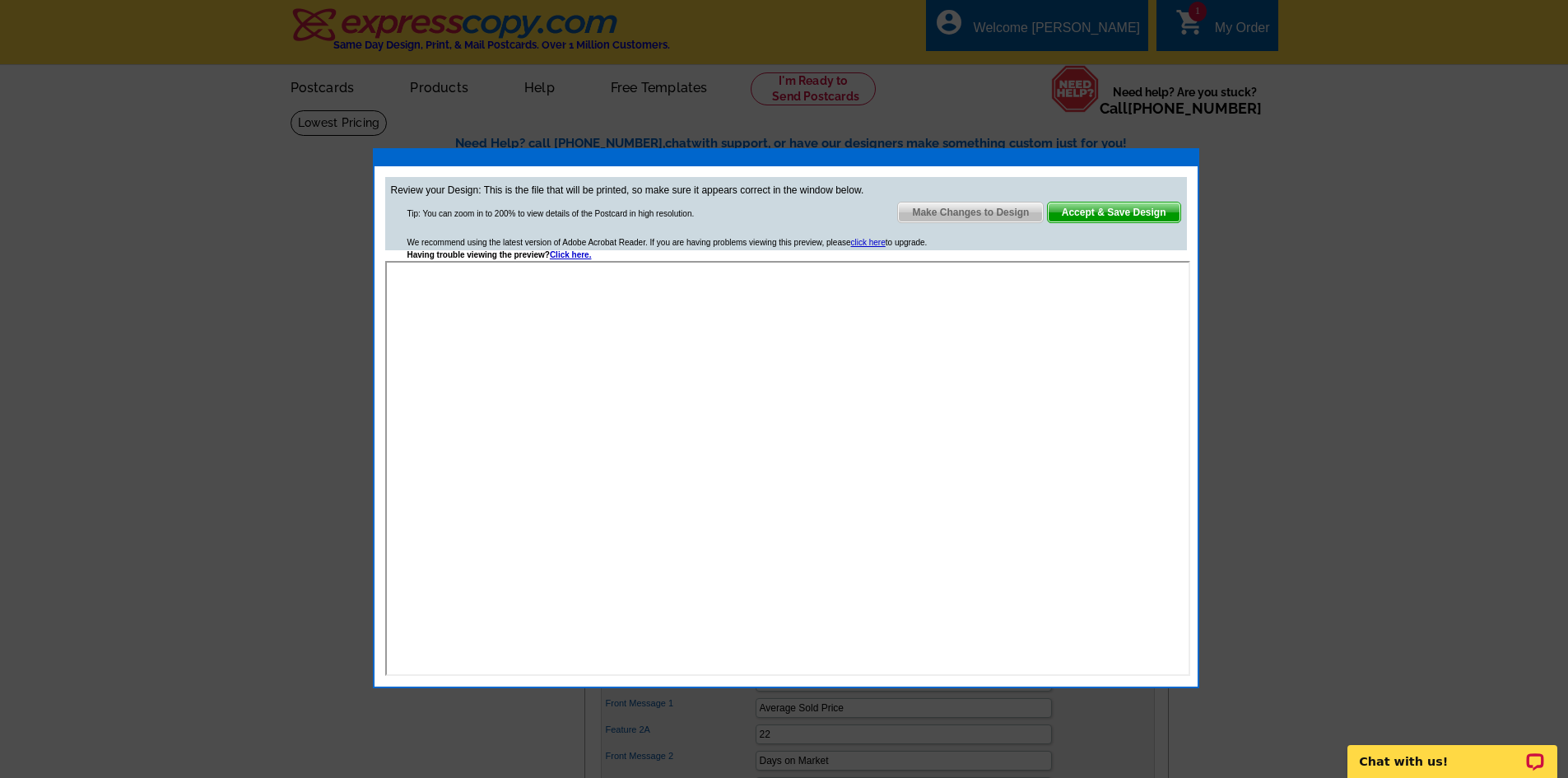
click at [1100, 213] on span "Accept & Save Design" at bounding box center [1114, 213] width 133 height 20
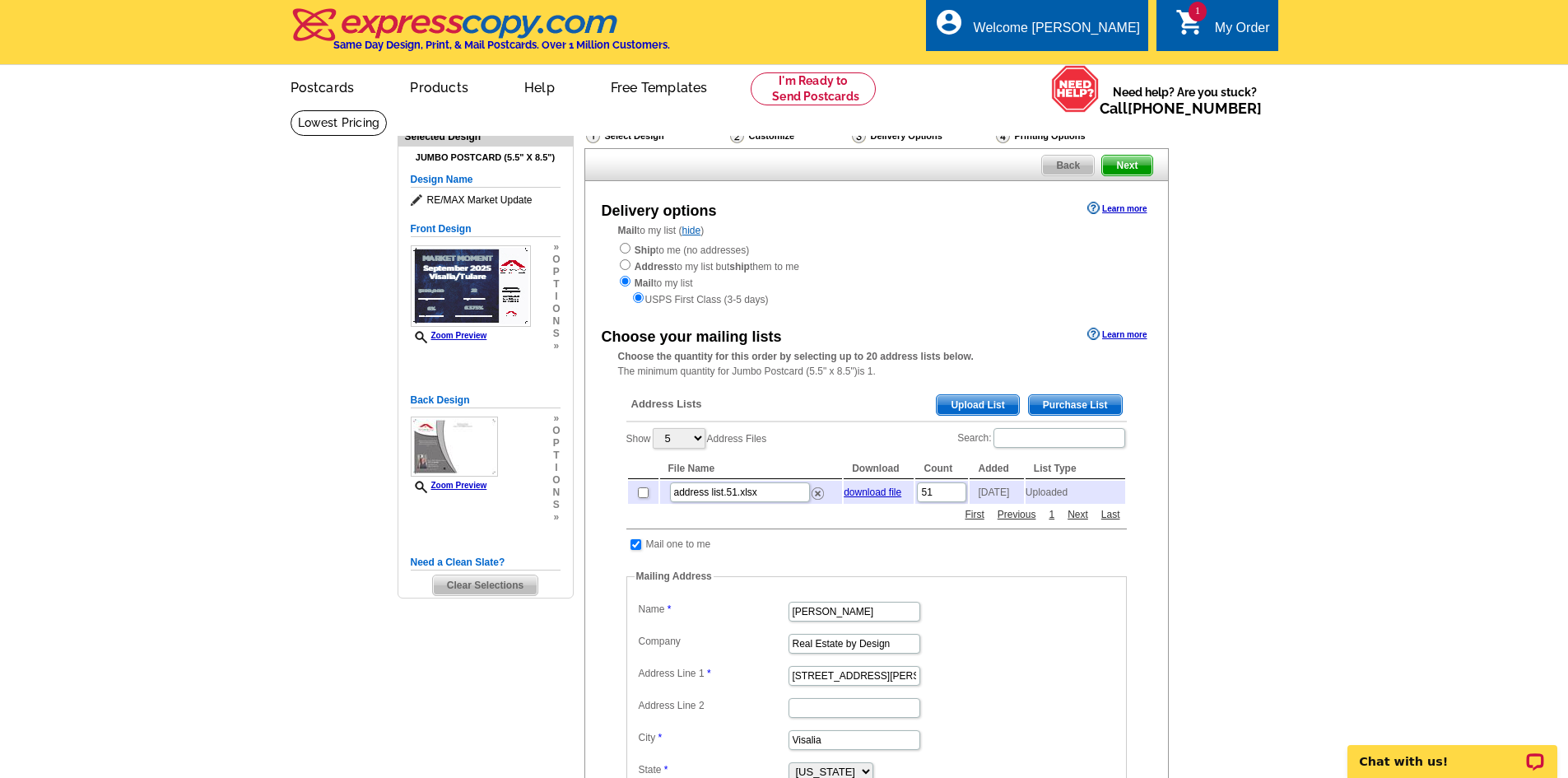
scroll to position [83, 0]
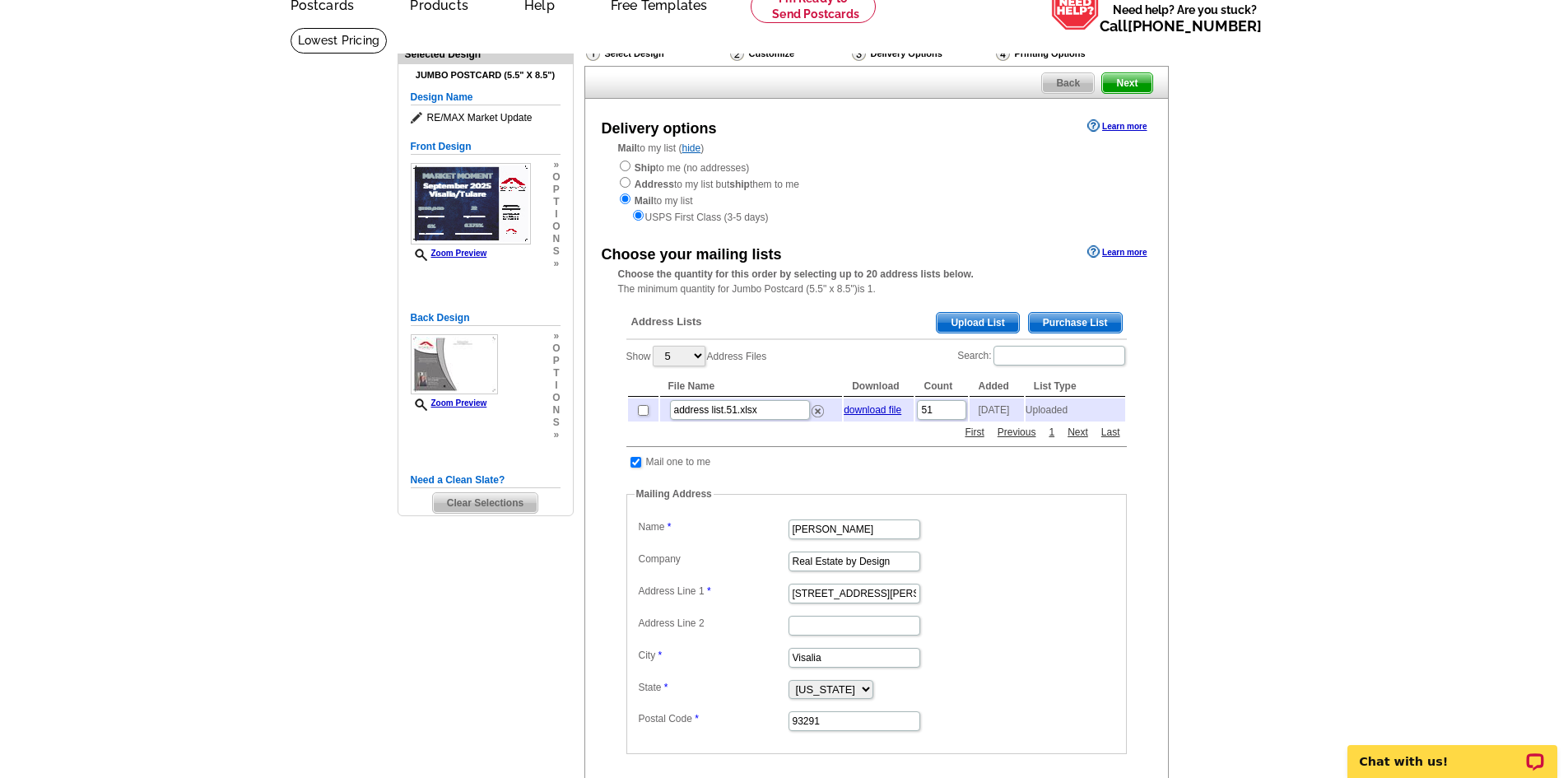
click at [966, 320] on span "Upload List" at bounding box center [977, 323] width 82 height 20
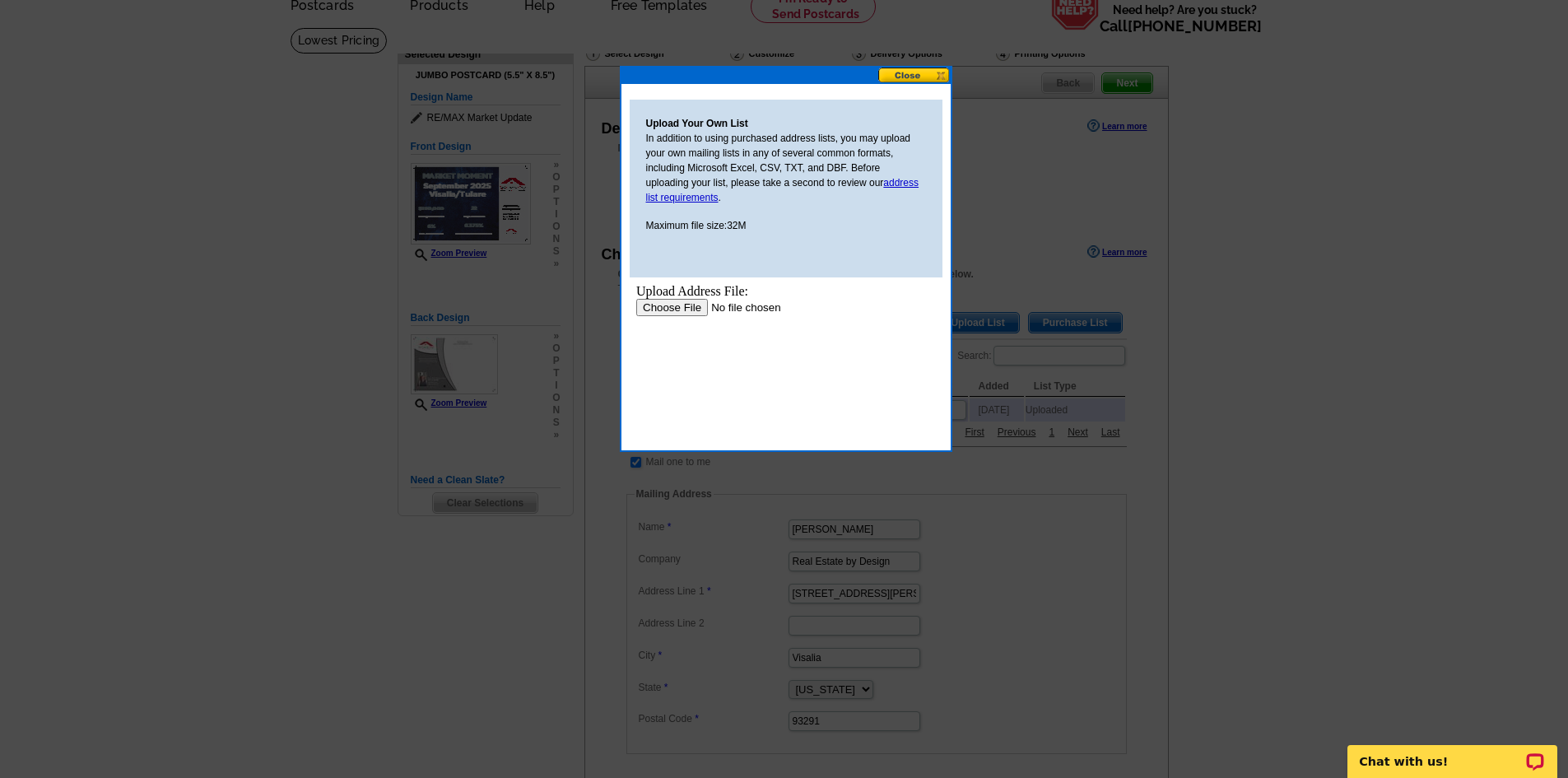
scroll to position [0, 0]
click at [670, 304] on input "file" at bounding box center [739, 307] width 208 height 18
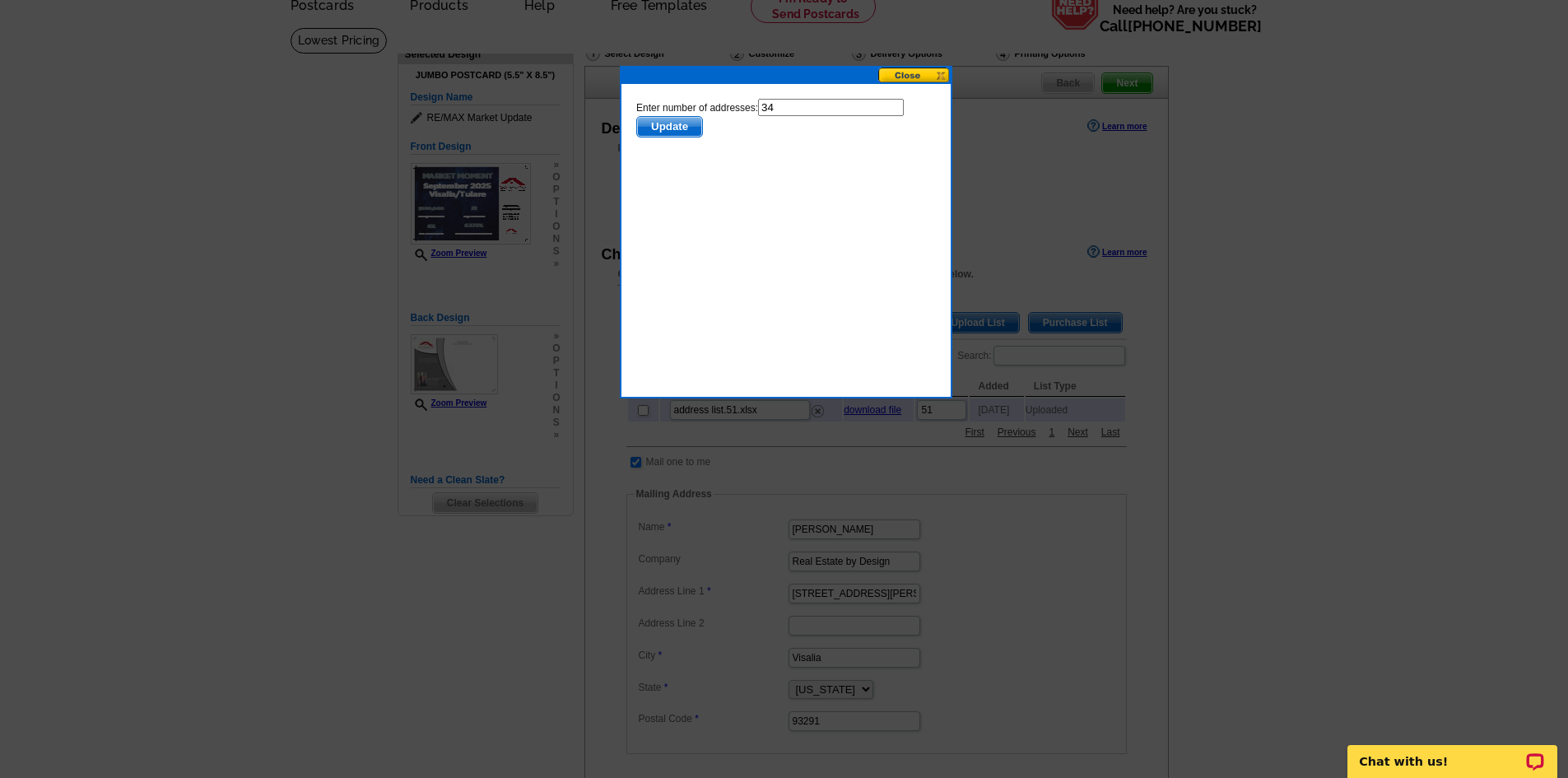
click at [664, 123] on span "Update" at bounding box center [669, 127] width 65 height 20
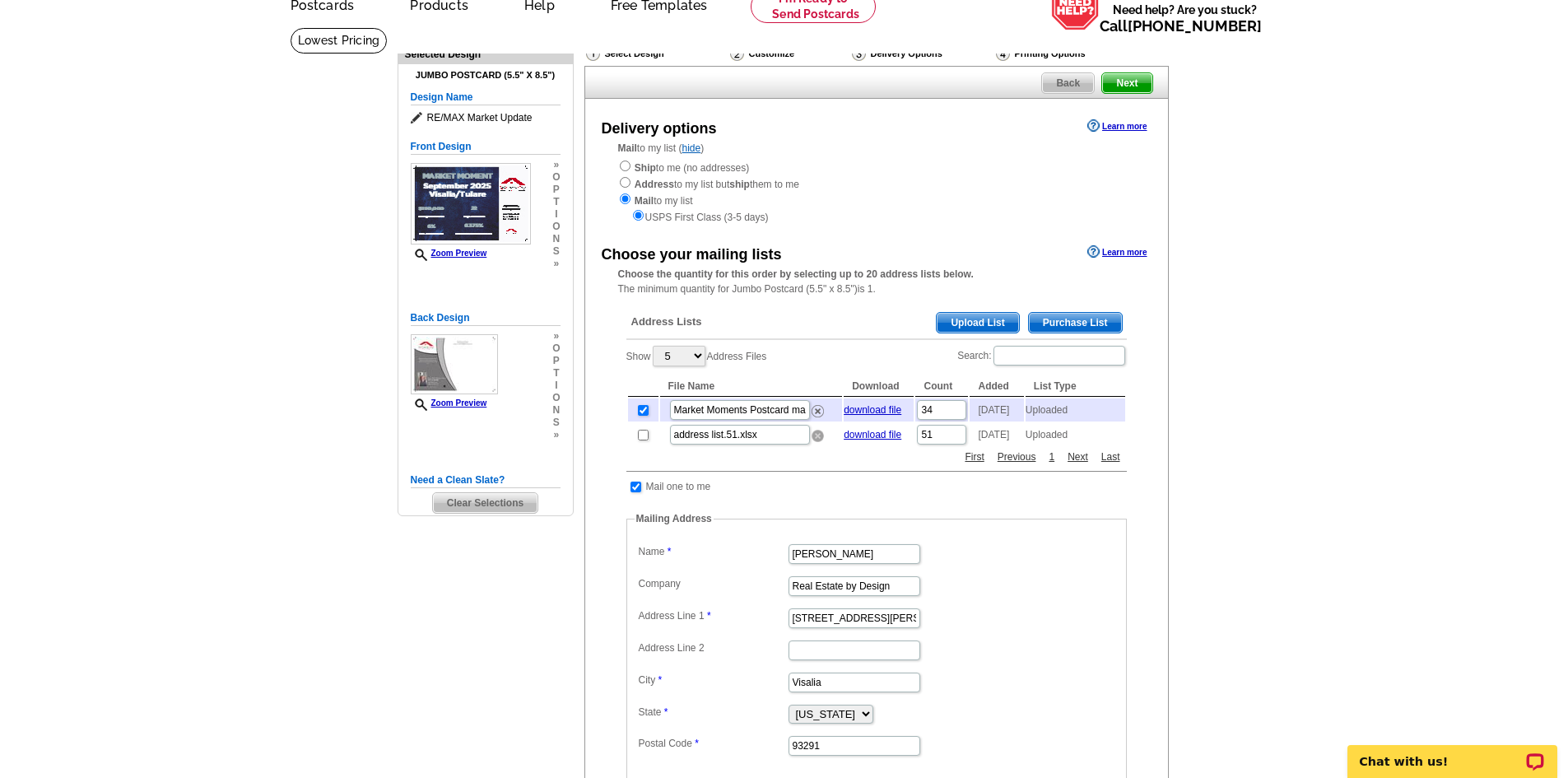
click at [814, 442] on img at bounding box center [817, 435] width 13 height 13
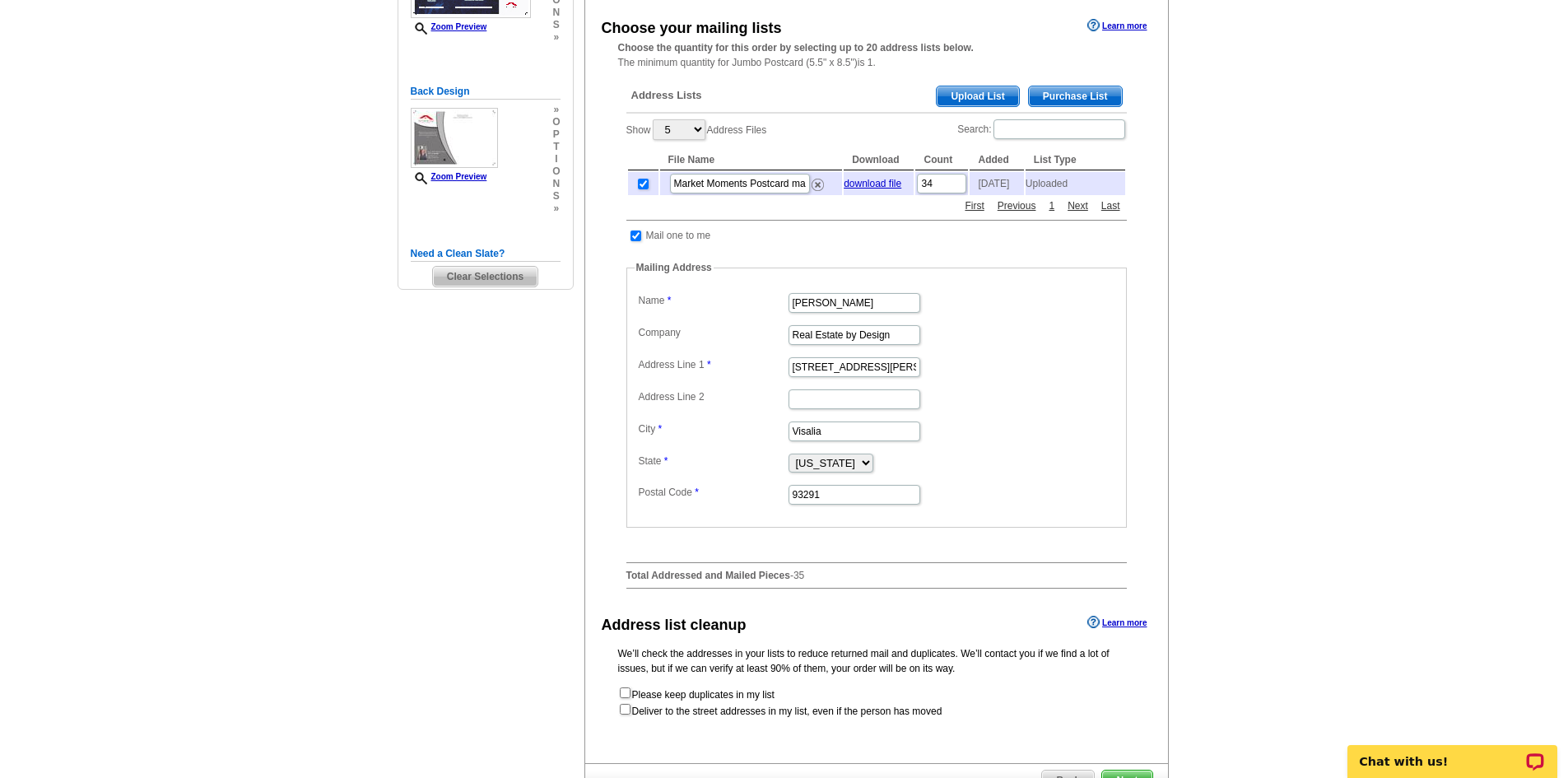
scroll to position [494, 0]
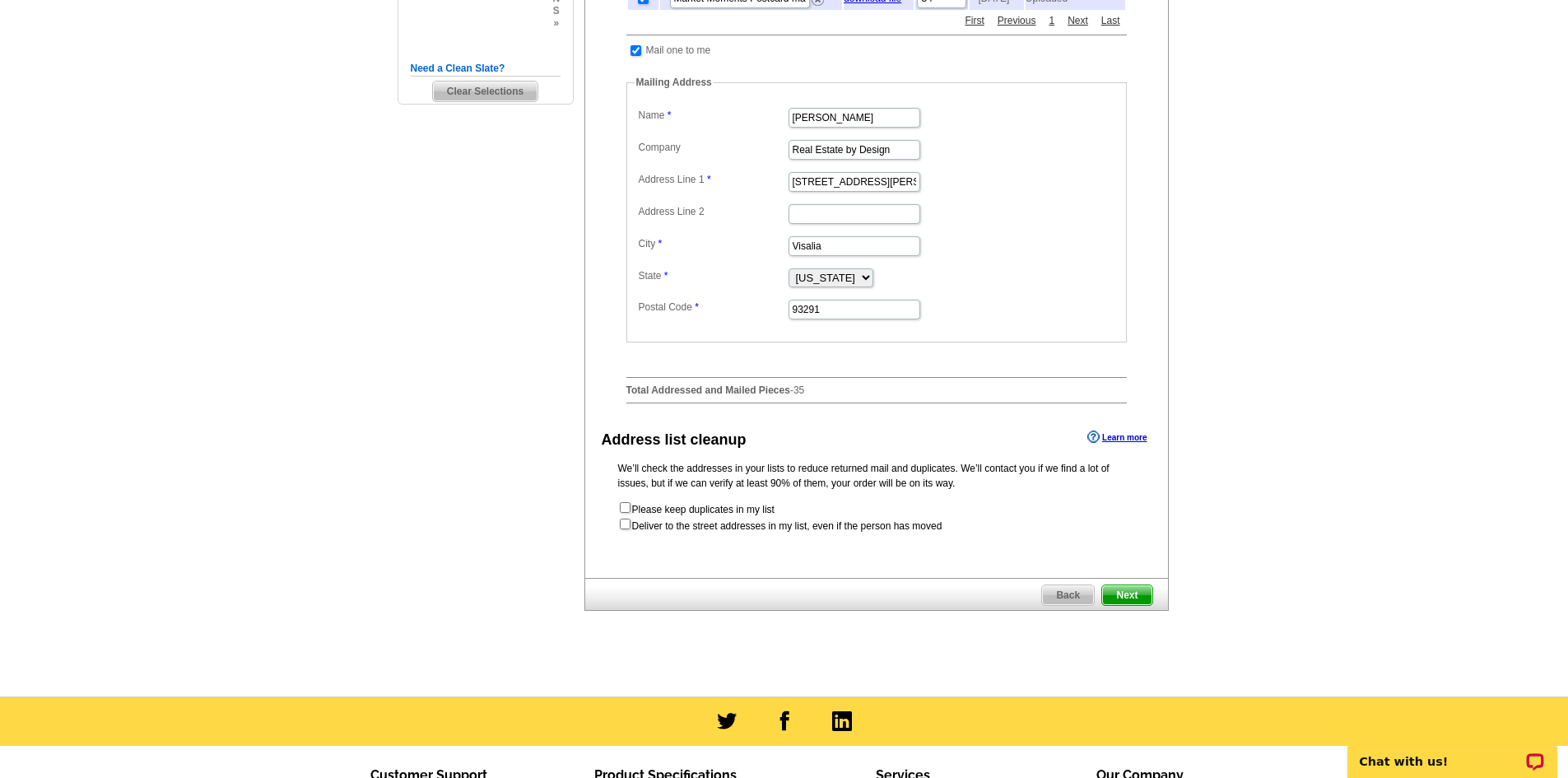
click at [1128, 605] on span "Next" at bounding box center [1126, 595] width 49 height 20
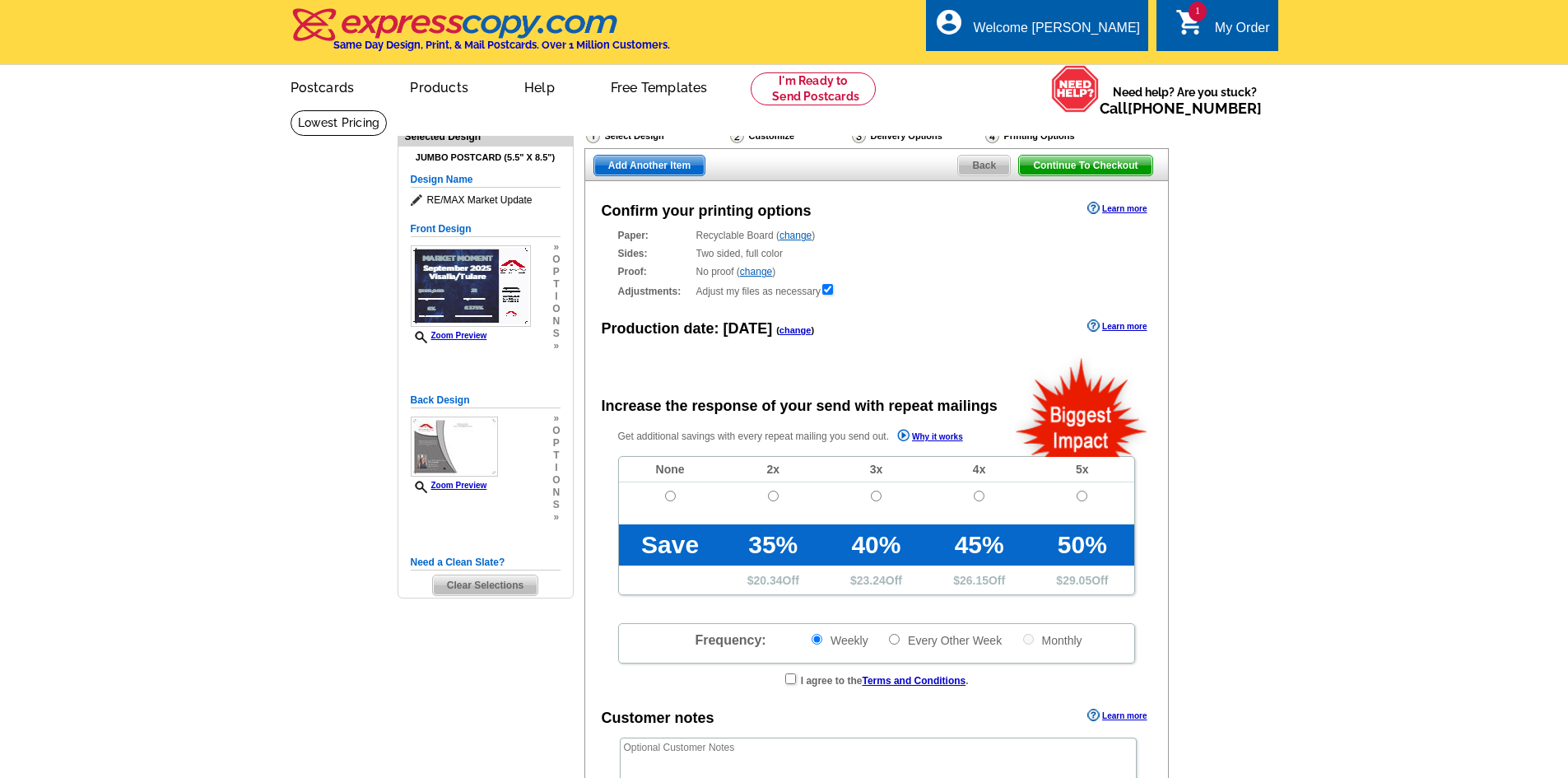
radio input "false"
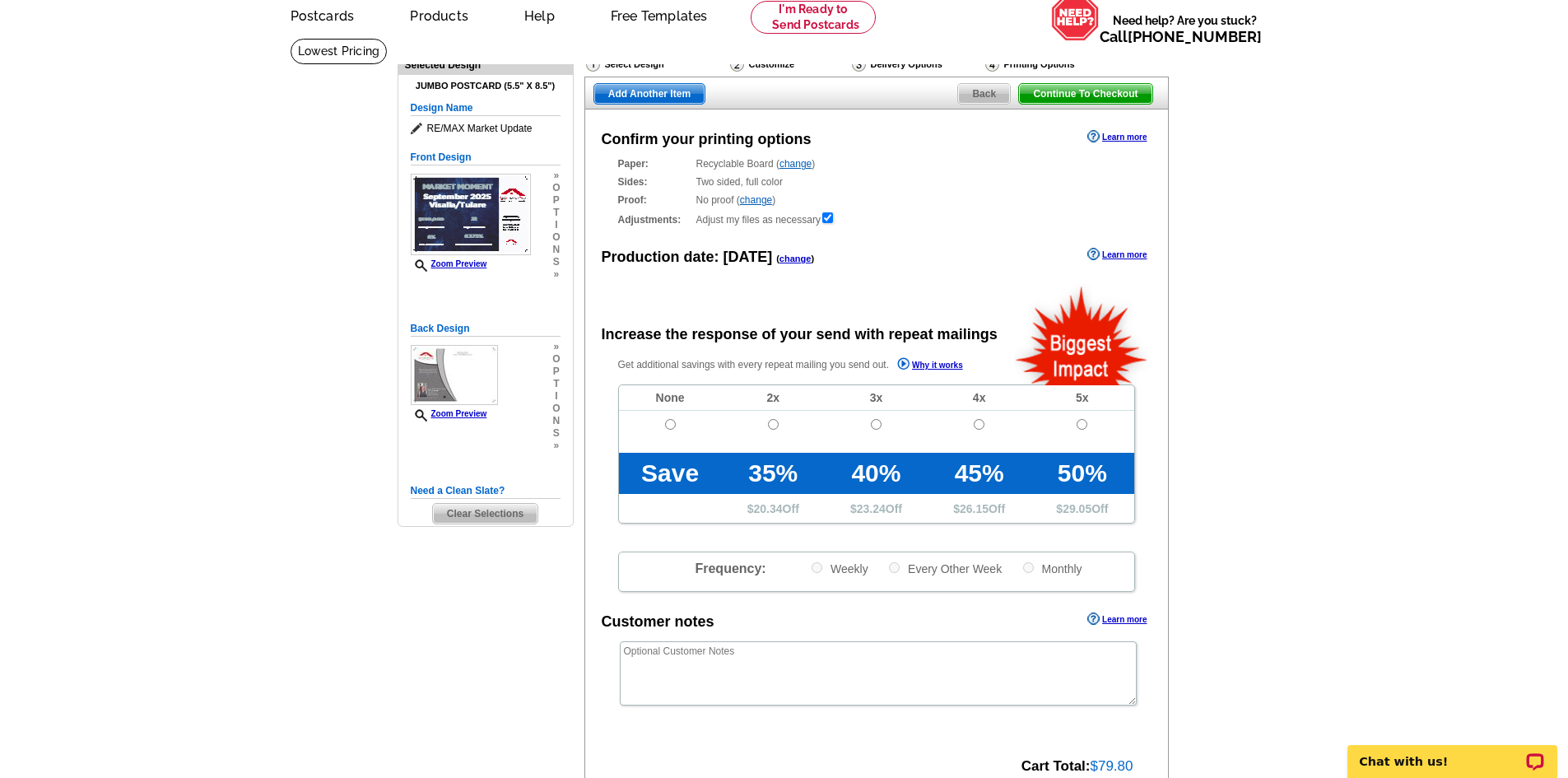
scroll to position [164, 0]
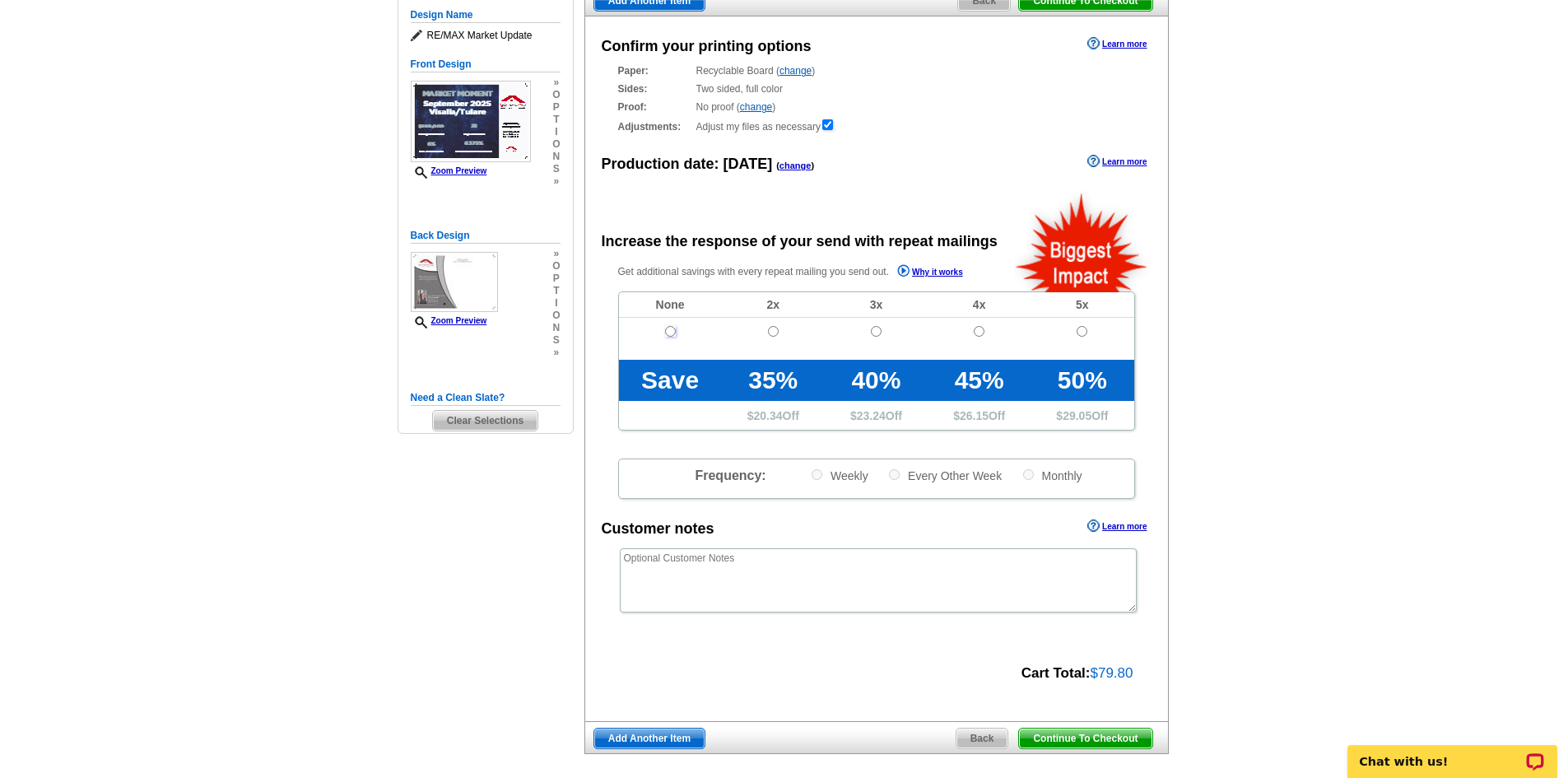
click at [669, 334] on input "radio" at bounding box center [670, 331] width 11 height 11
radio input "true"
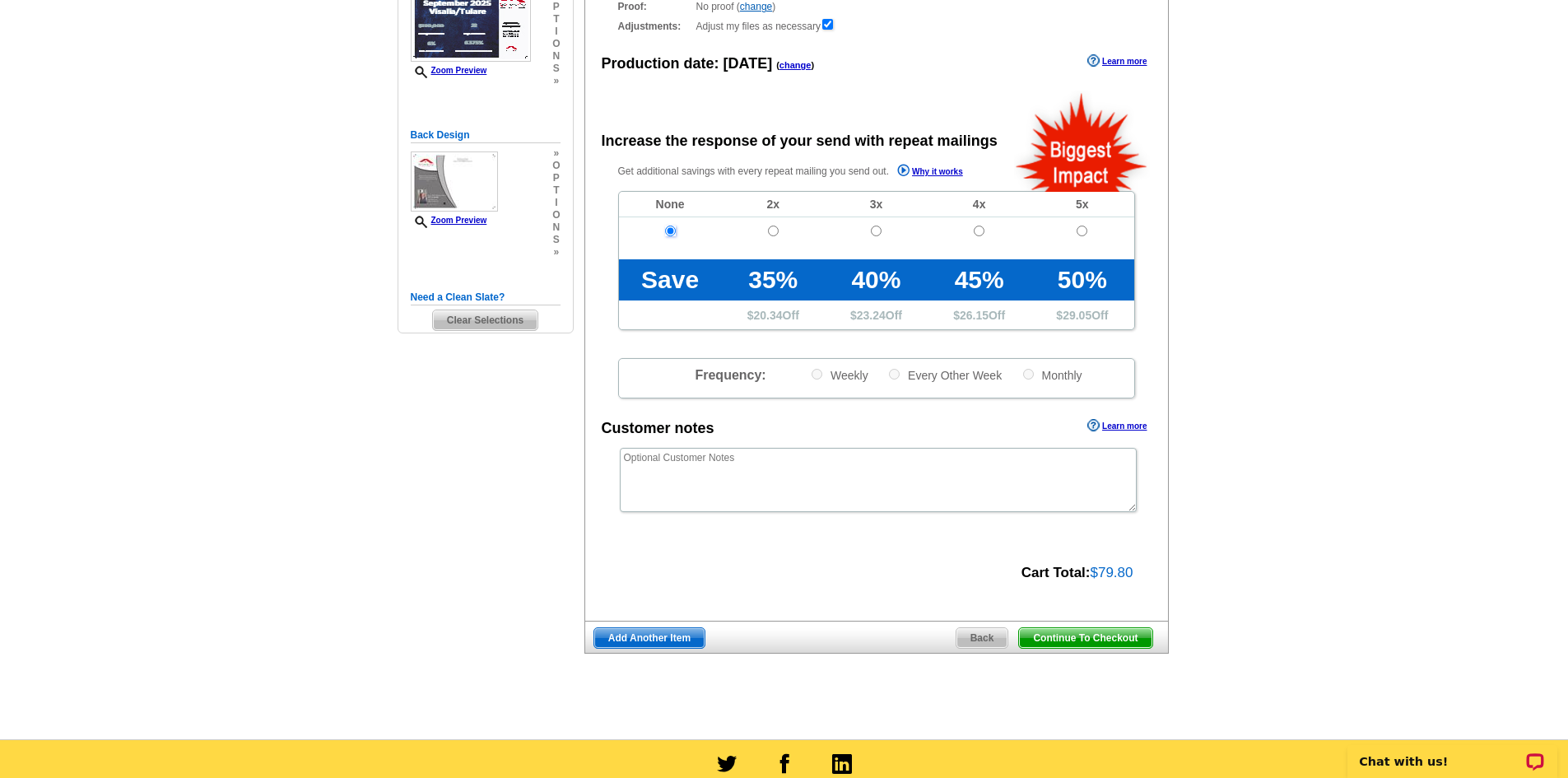
scroll to position [412, 0]
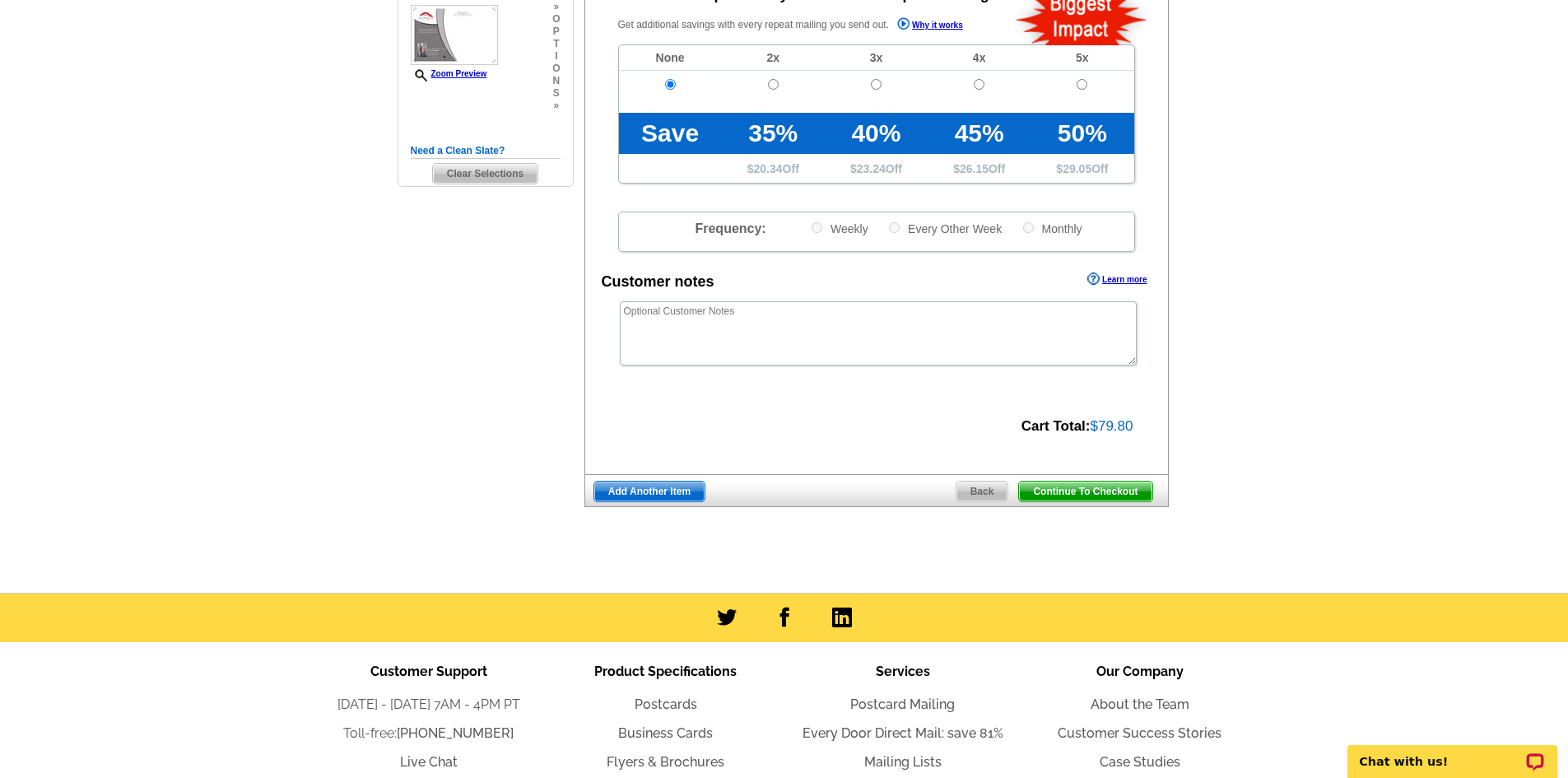
click at [1070, 492] on span "Continue To Checkout" at bounding box center [1085, 491] width 133 height 20
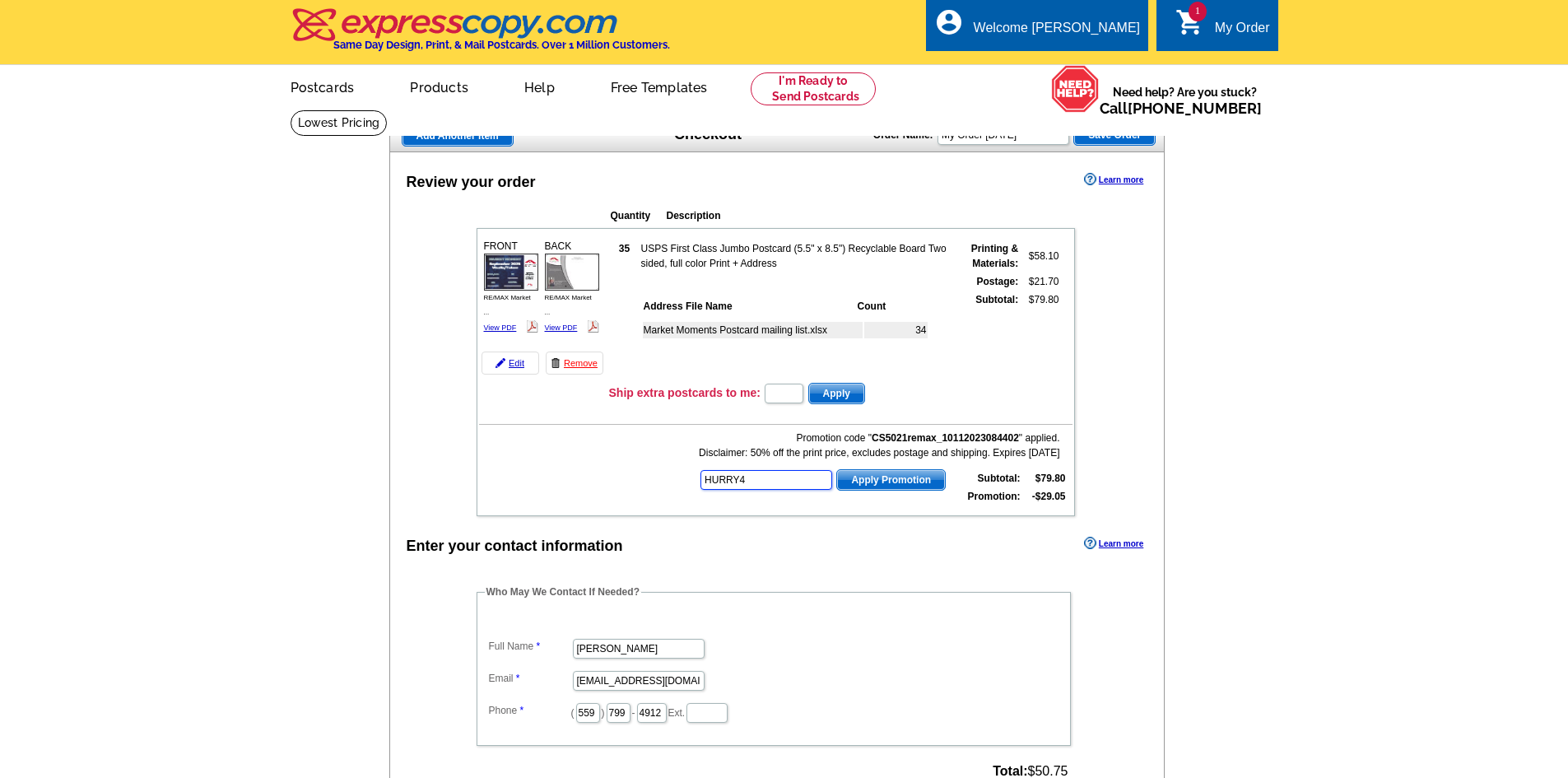
type input "HURRY40"
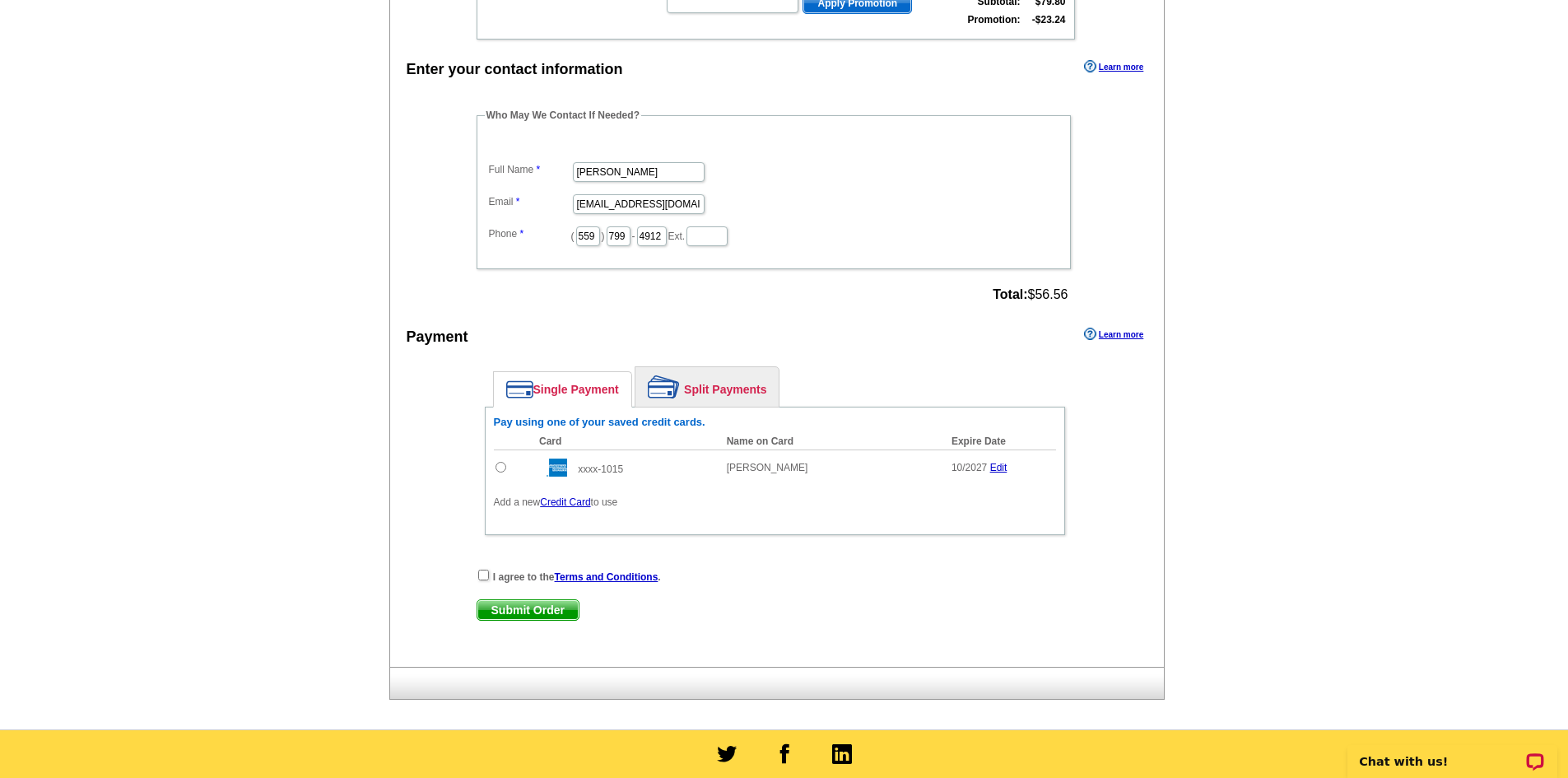
scroll to position [494, 0]
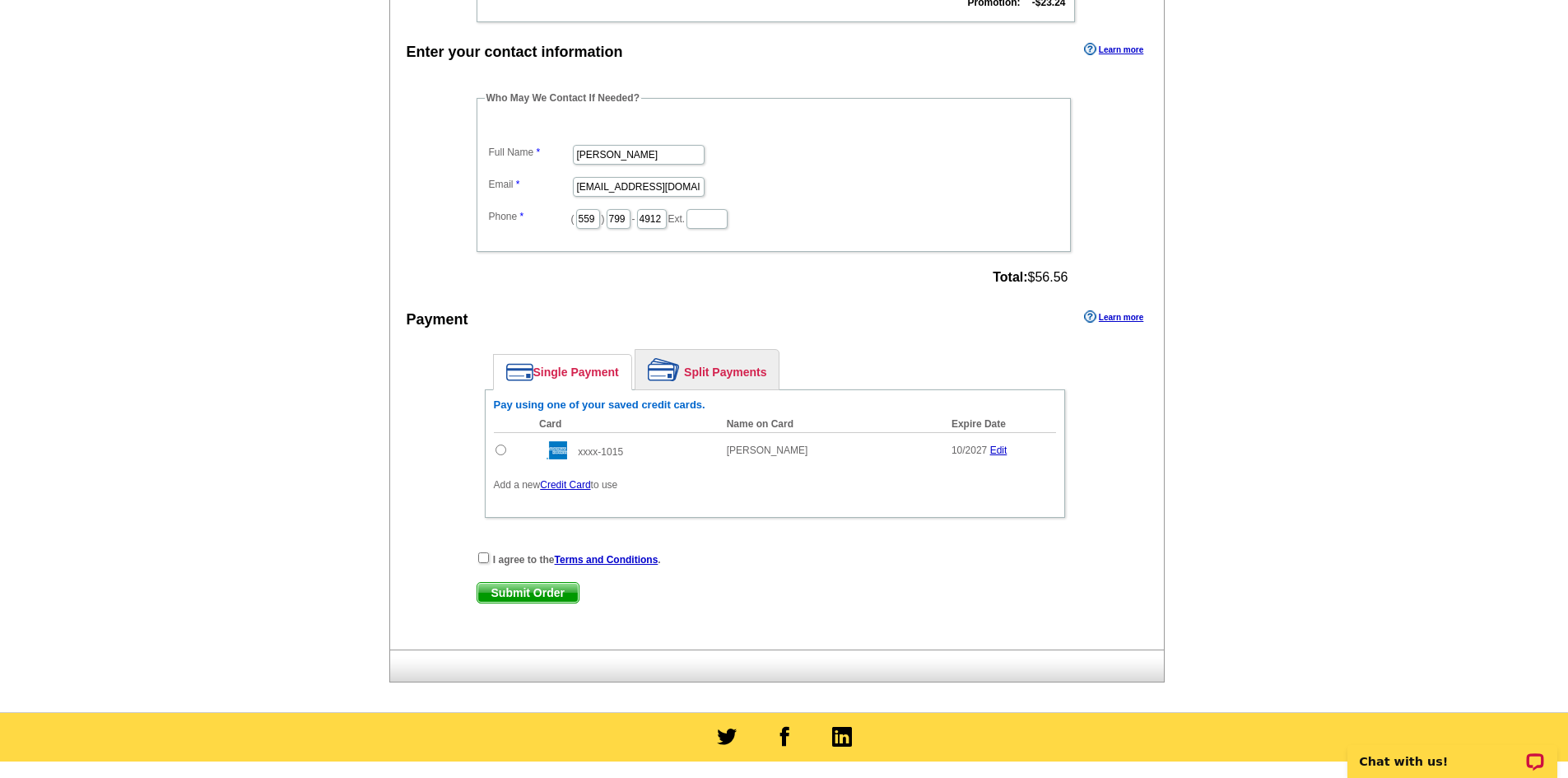
click at [497, 451] on input "radio" at bounding box center [500, 449] width 11 height 11
radio input "true"
click at [481, 558] on input "checkbox" at bounding box center [483, 557] width 11 height 11
checkbox input "true"
click at [525, 598] on span "Submit Order" at bounding box center [528, 593] width 101 height 20
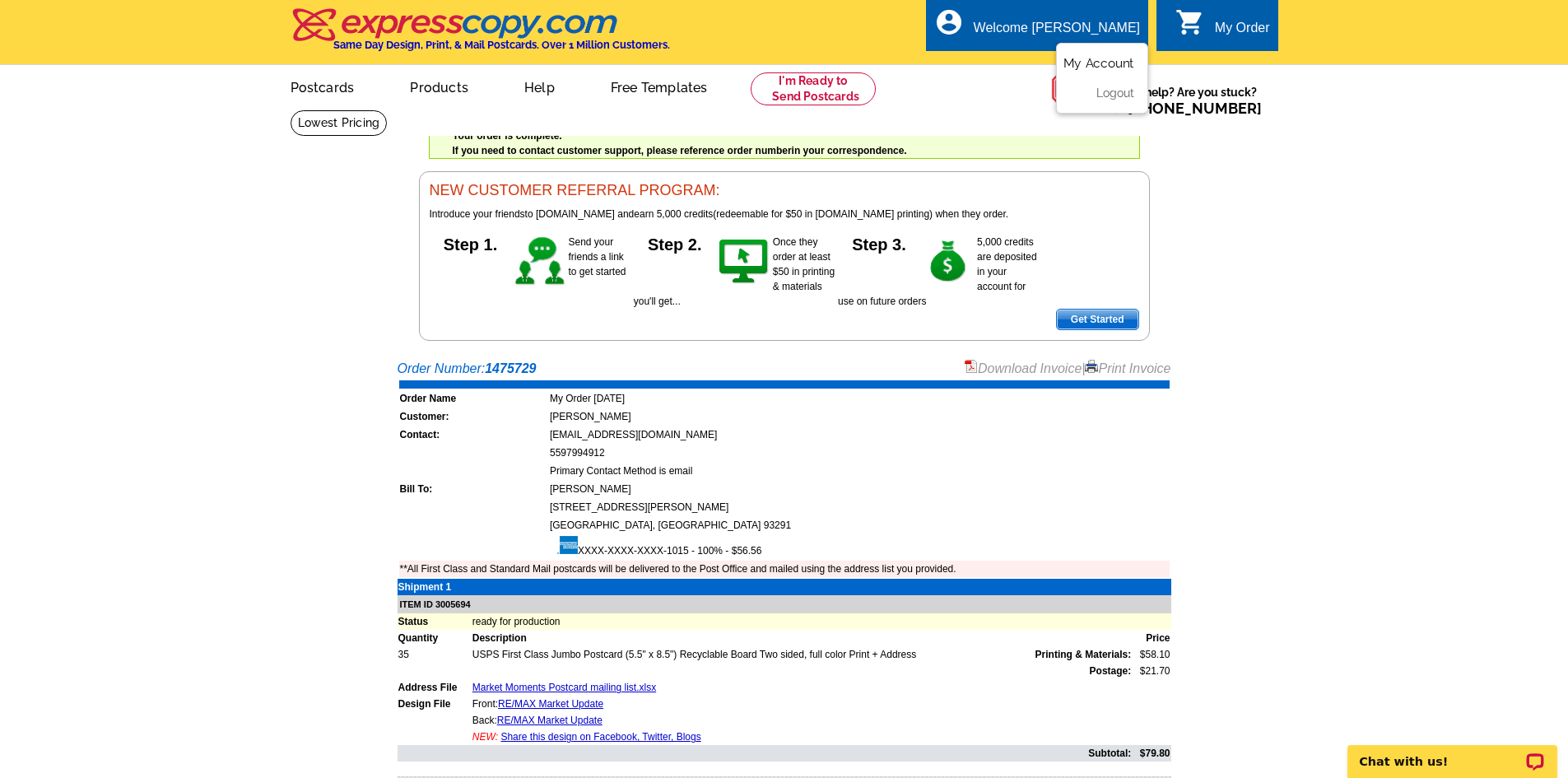
click at [1092, 66] on link "My Account" at bounding box center [1098, 63] width 71 height 15
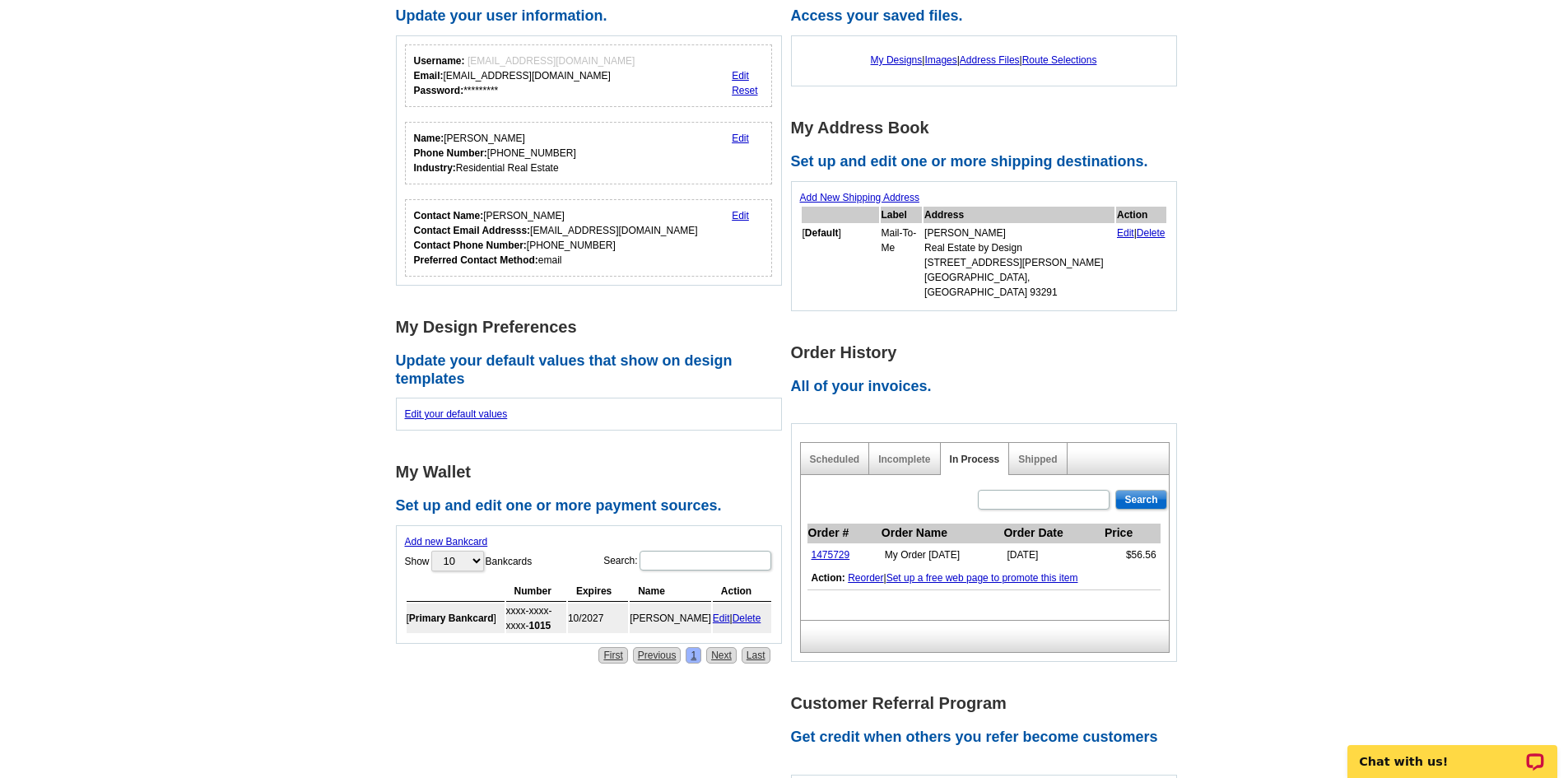
scroll to position [164, 0]
click at [830, 547] on link "1475729" at bounding box center [830, 553] width 38 height 12
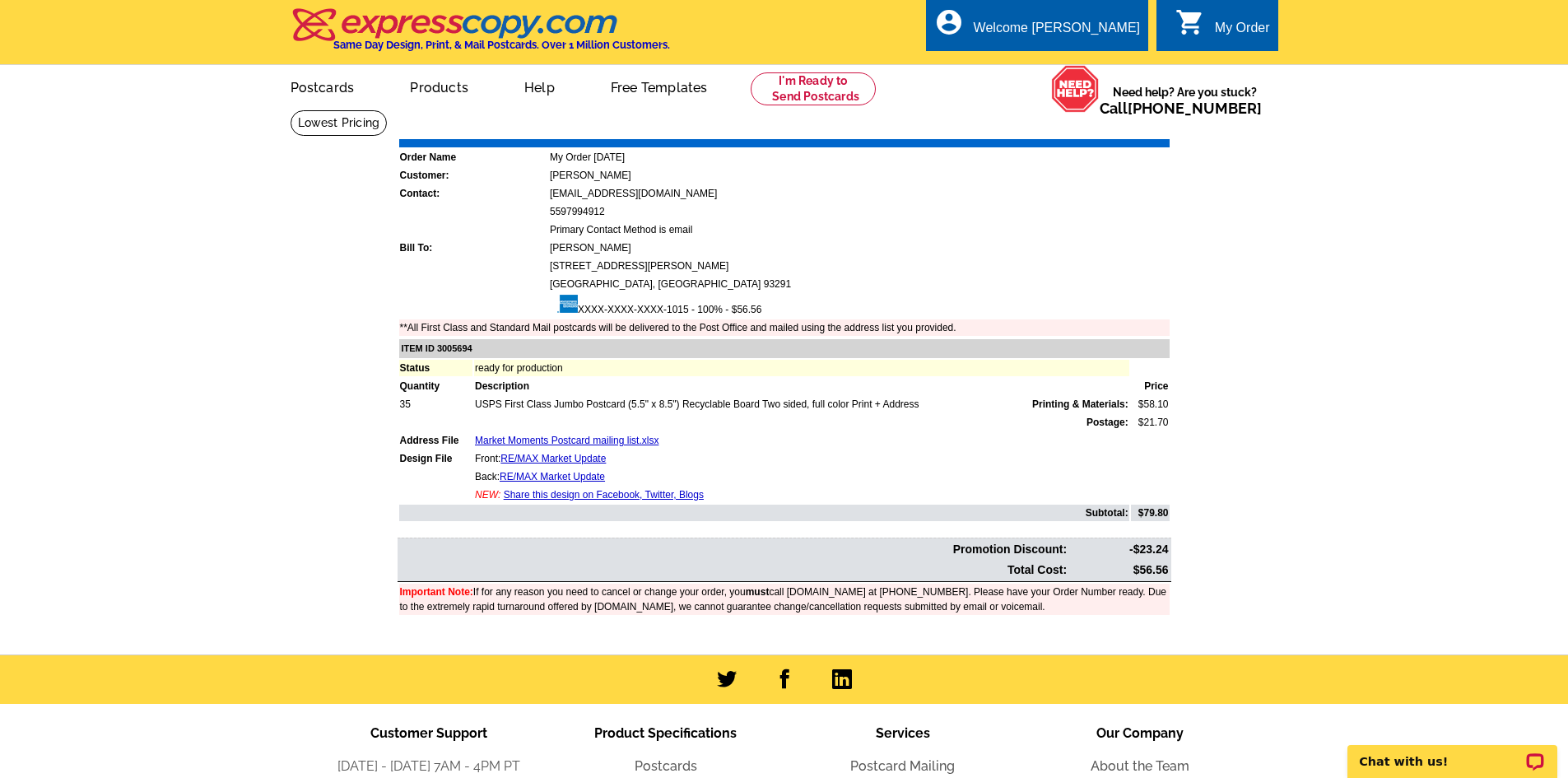
click at [1110, 124] on link "Print Invoice" at bounding box center [1127, 127] width 86 height 14
